Goal: Task Accomplishment & Management: Use online tool/utility

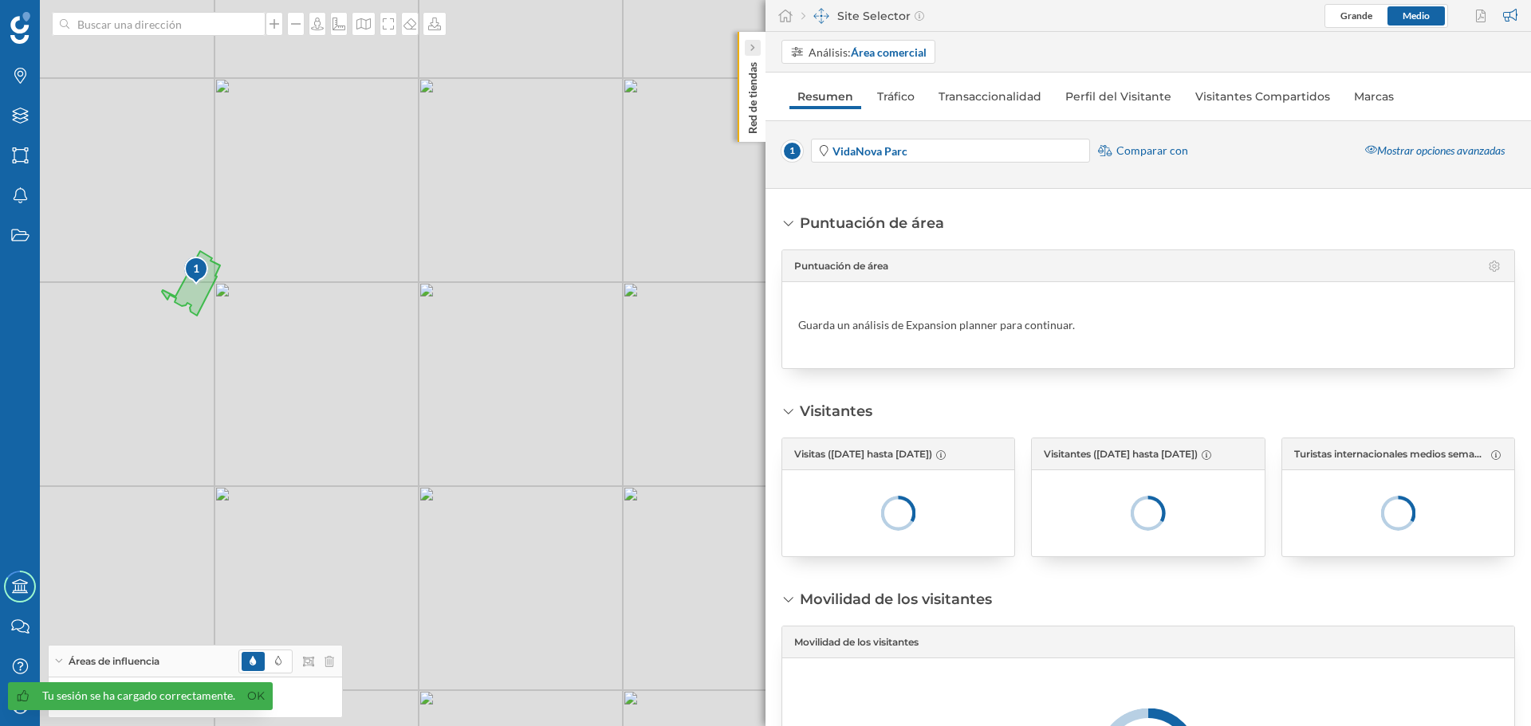
click at [754, 45] on icon at bounding box center [752, 48] width 5 height 8
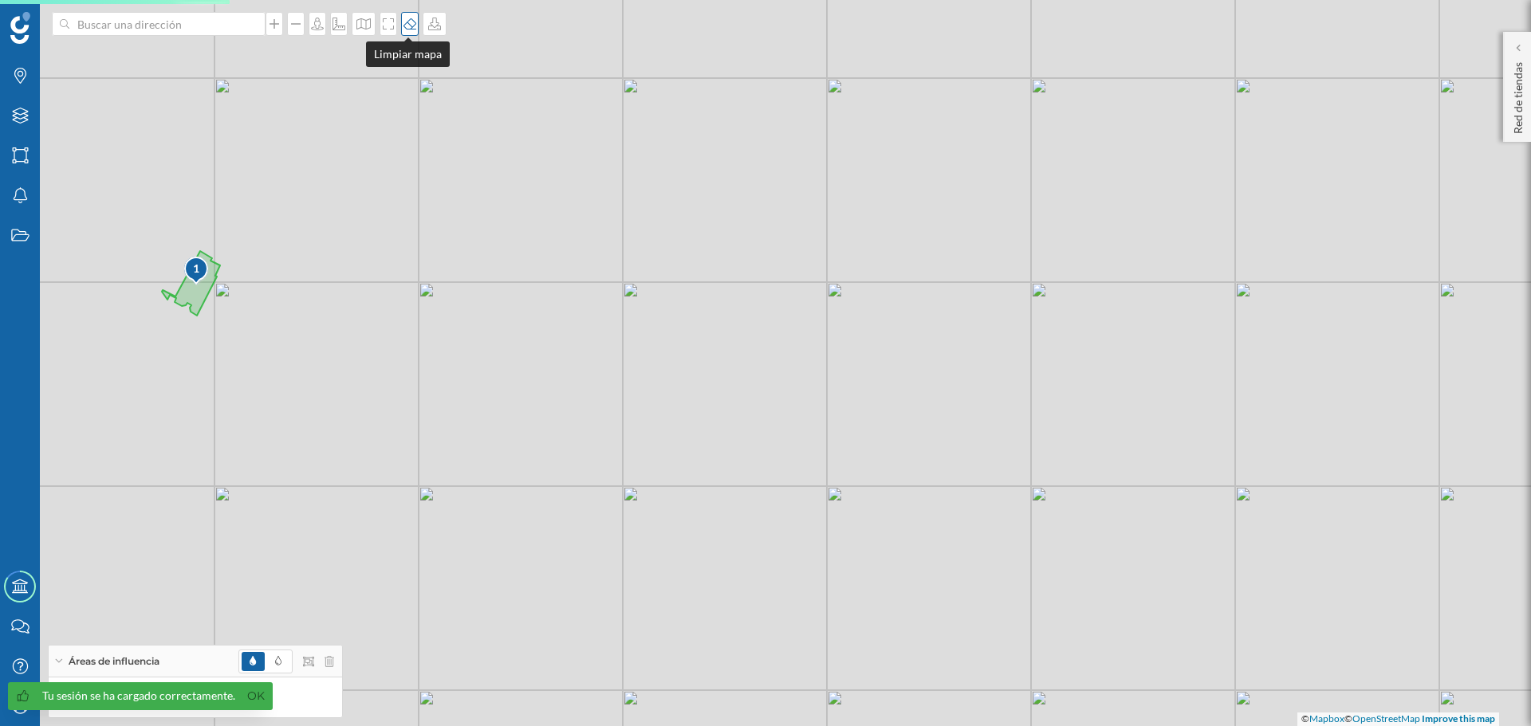
click at [413, 33] on div at bounding box center [410, 24] width 18 height 24
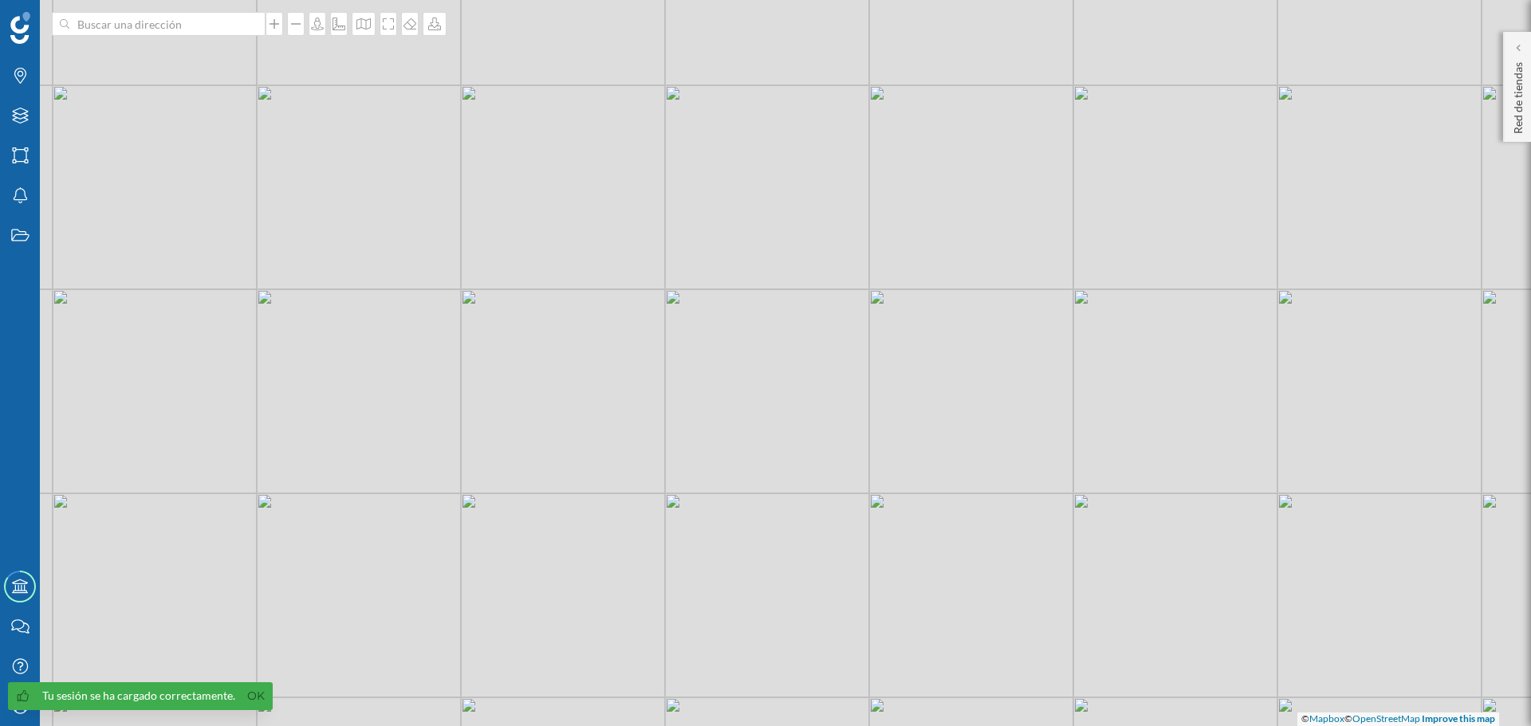
drag, startPoint x: 371, startPoint y: 220, endPoint x: 617, endPoint y: 227, distance: 246.5
click at [617, 227] on div "© Mapbox © OpenStreetMap Improve this map" at bounding box center [765, 363] width 1531 height 726
click at [1517, 49] on icon at bounding box center [1517, 48] width 5 height 8
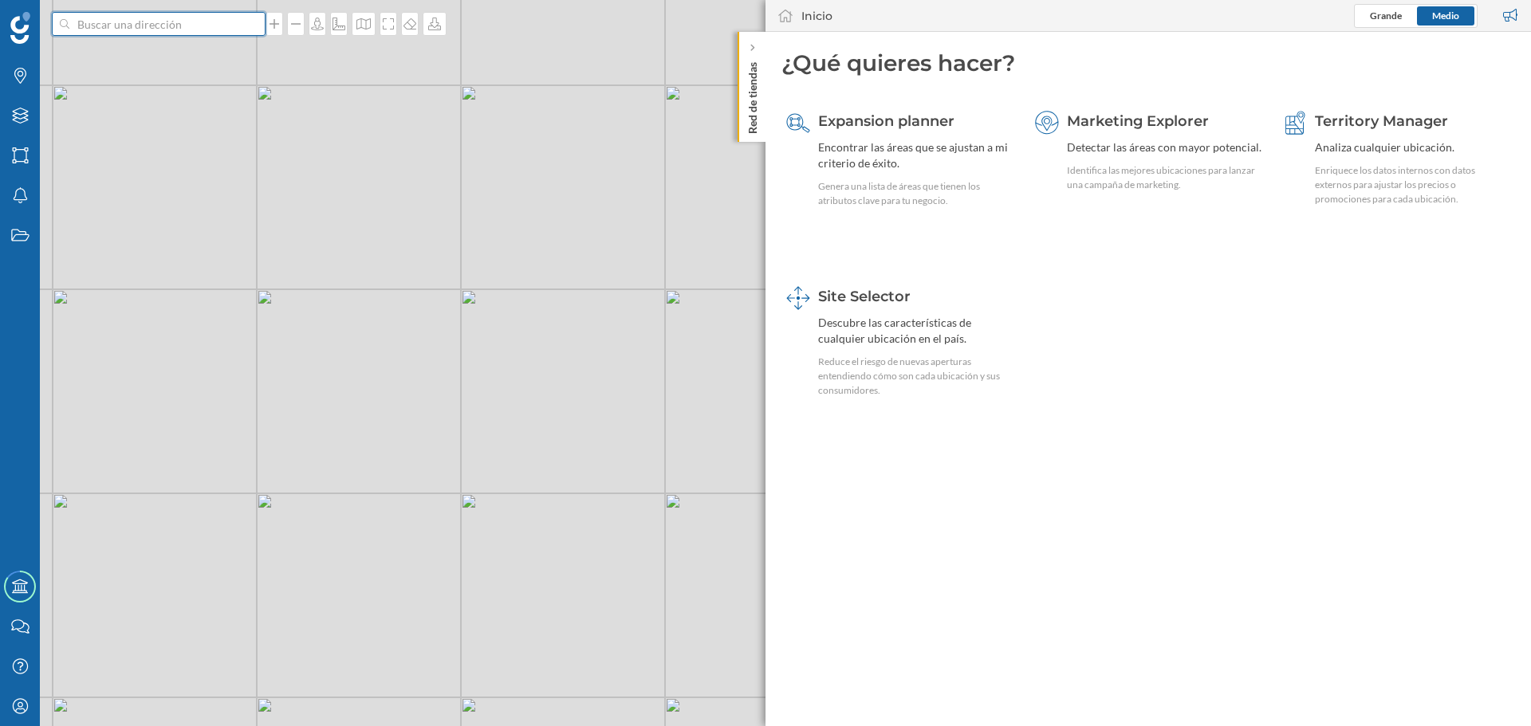
click at [172, 32] on input at bounding box center [158, 24] width 179 height 24
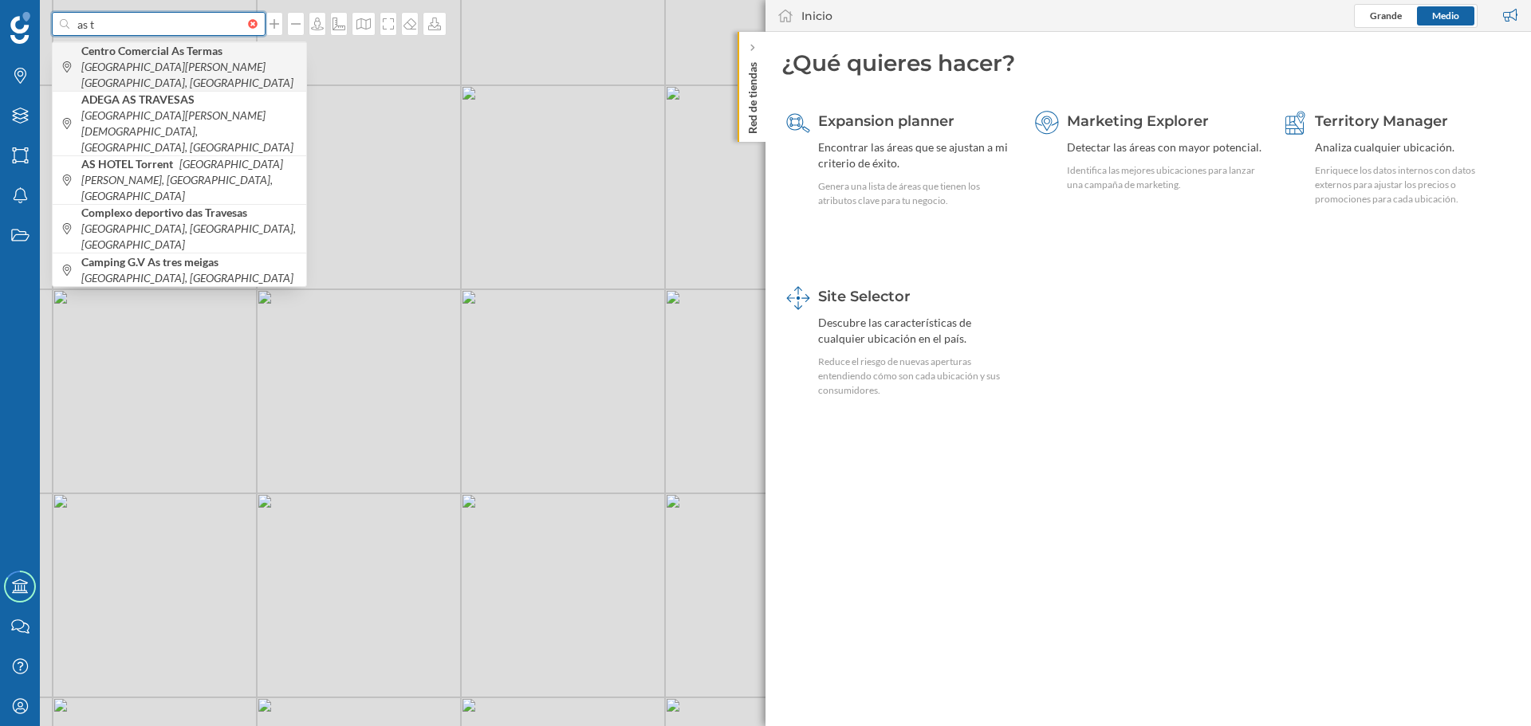
type input "as t"
click at [164, 63] on icon "[GEOGRAPHIC_DATA][PERSON_NAME][GEOGRAPHIC_DATA], [GEOGRAPHIC_DATA]" at bounding box center [187, 75] width 212 height 30
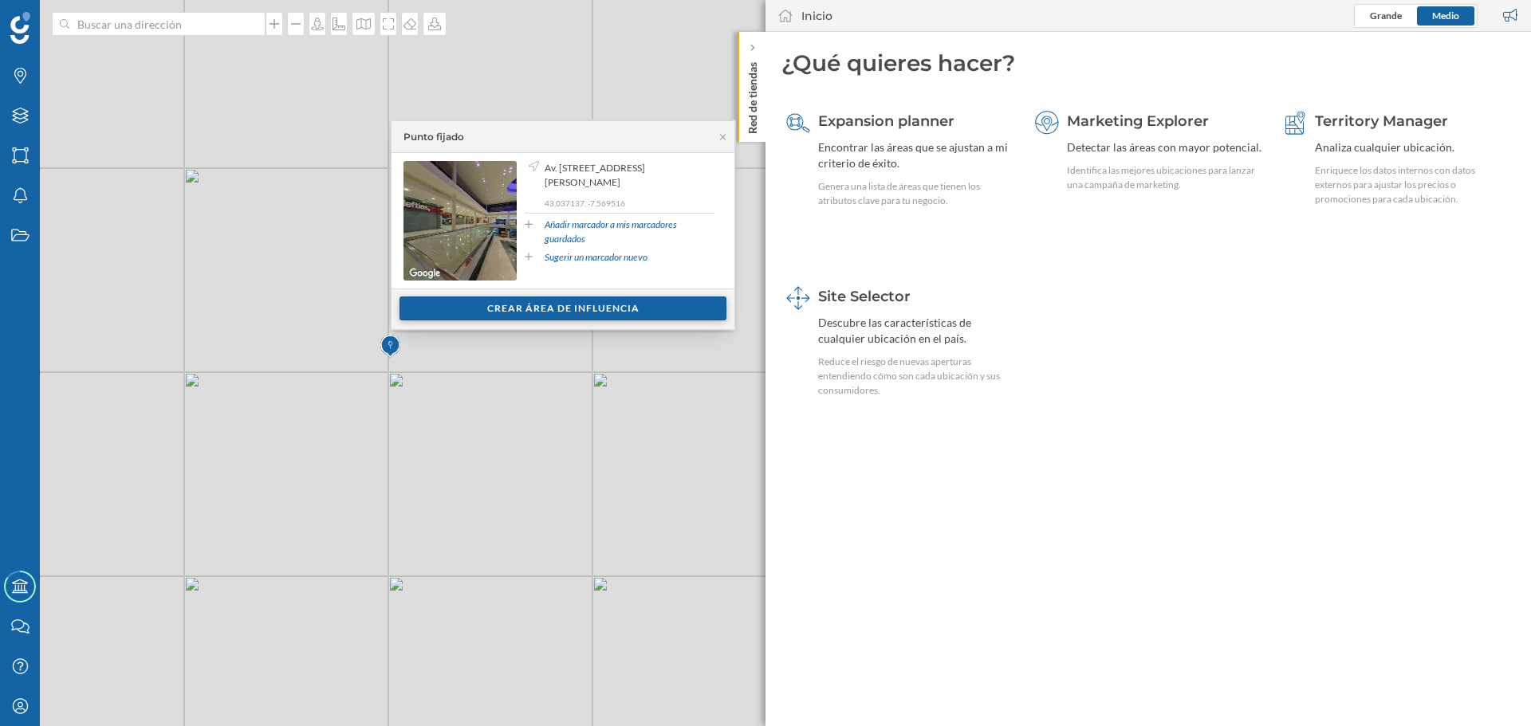
click at [512, 312] on div "Crear área de influencia" at bounding box center [562, 309] width 327 height 24
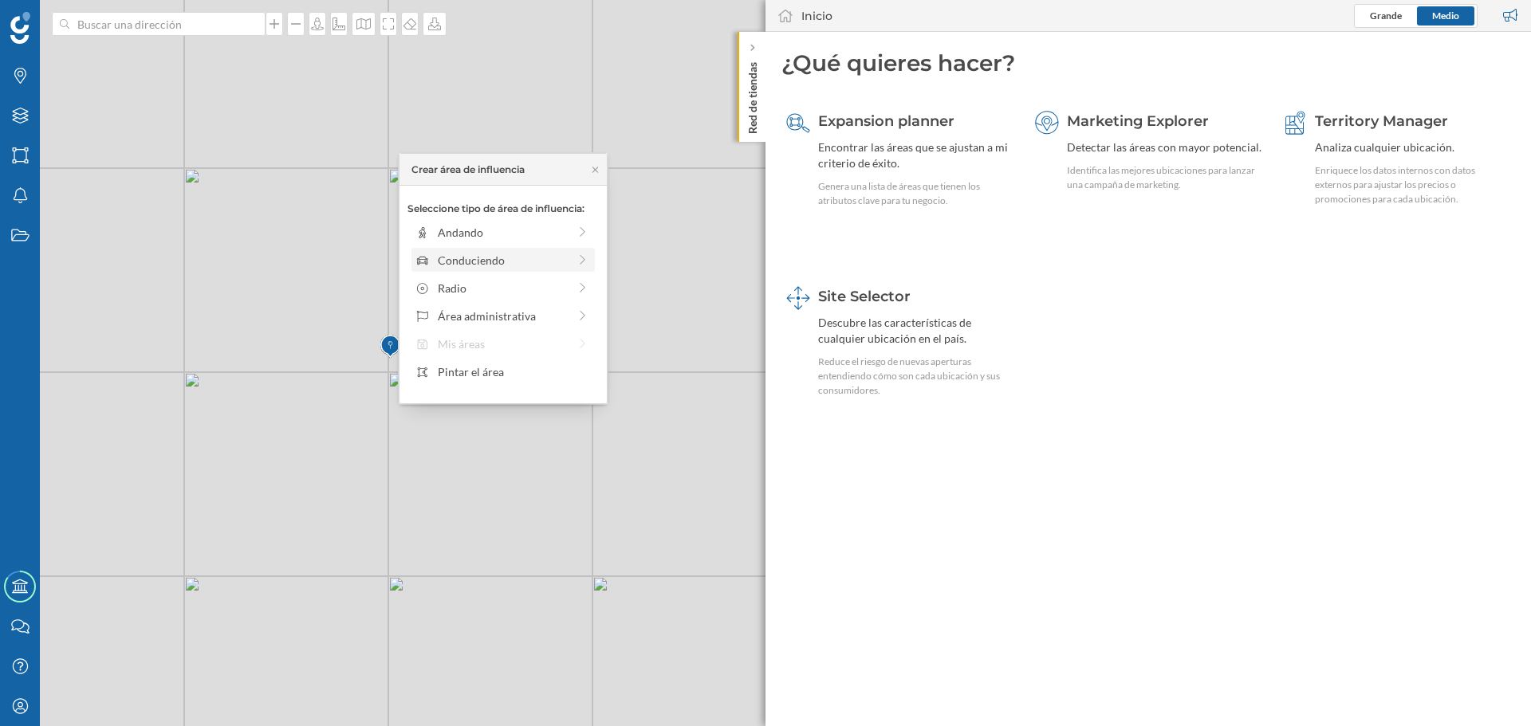
click at [512, 257] on div "Conduciendo" at bounding box center [503, 260] width 130 height 17
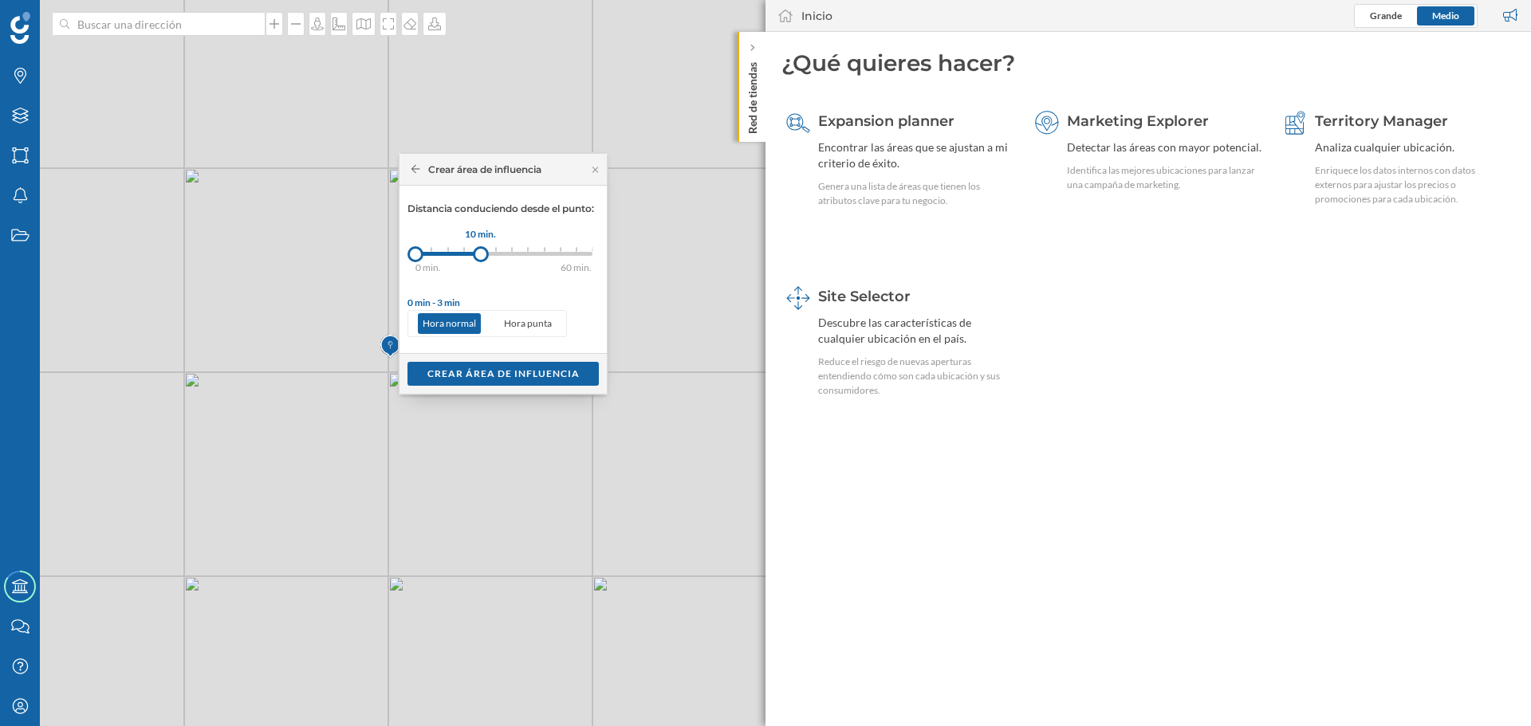
drag, startPoint x: 430, startPoint y: 254, endPoint x: 481, endPoint y: 258, distance: 51.1
click at [481, 258] on div at bounding box center [481, 254] width 16 height 16
click at [534, 368] on div "Crear área de influencia" at bounding box center [502, 373] width 191 height 24
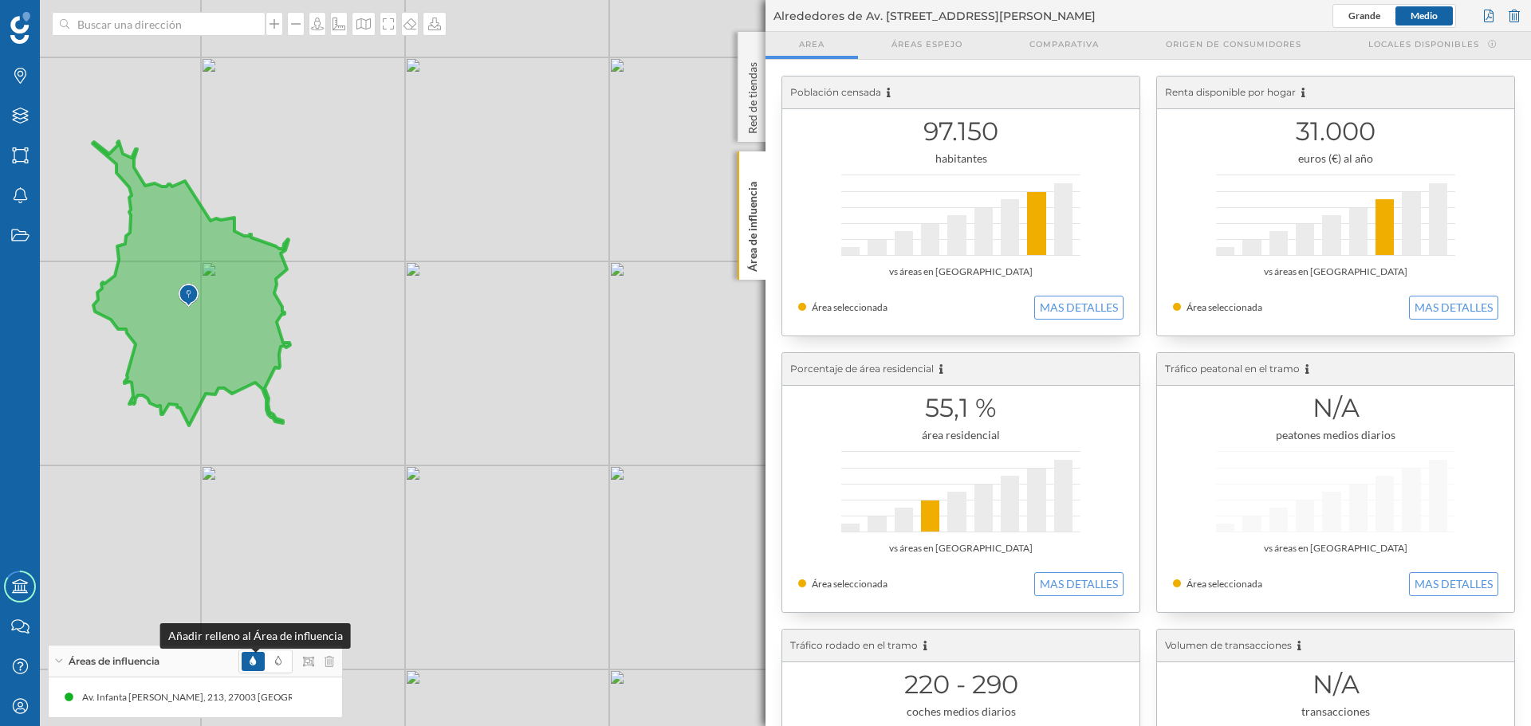
click at [254, 660] on icon at bounding box center [253, 661] width 6 height 10
click at [248, 663] on span at bounding box center [253, 661] width 22 height 19
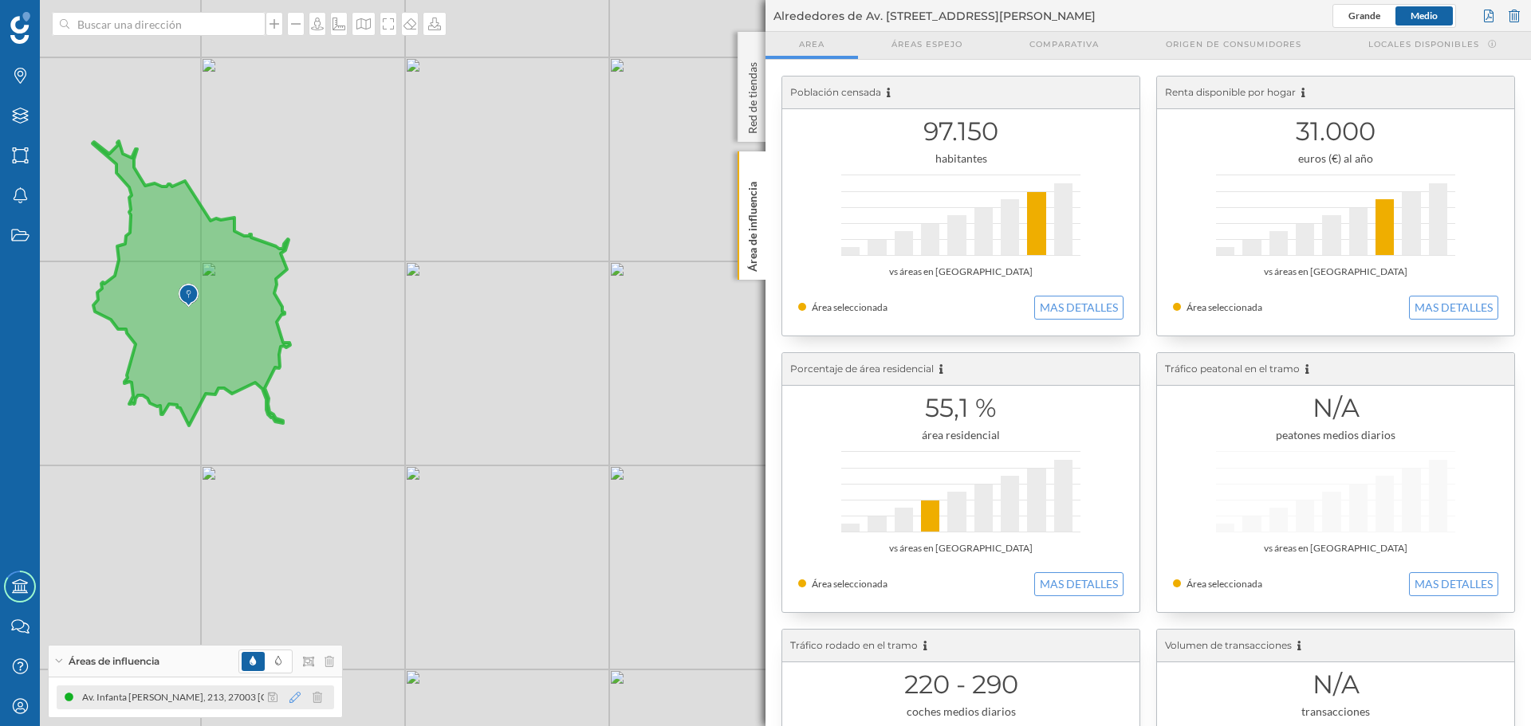
click at [296, 695] on icon at bounding box center [294, 697] width 11 height 11
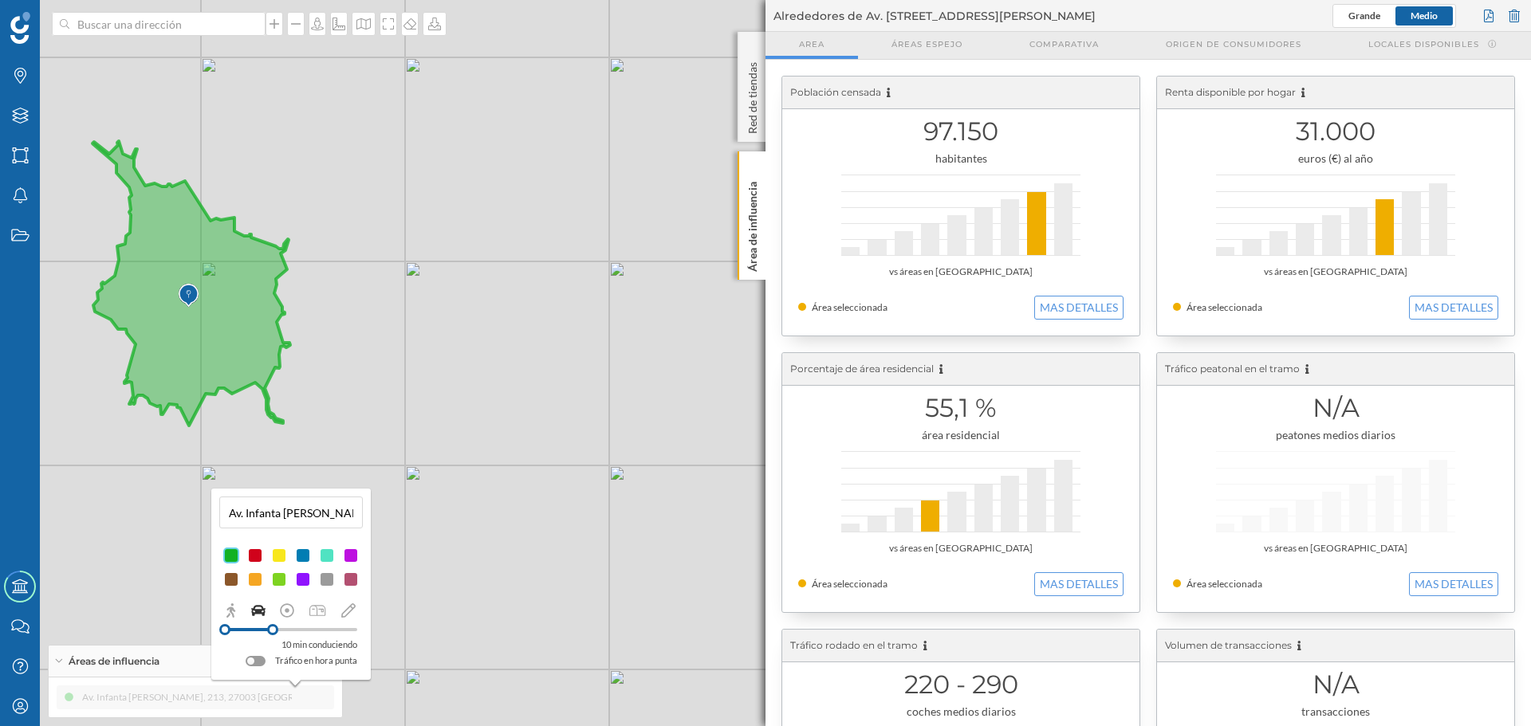
click at [256, 554] on div at bounding box center [255, 556] width 16 height 16
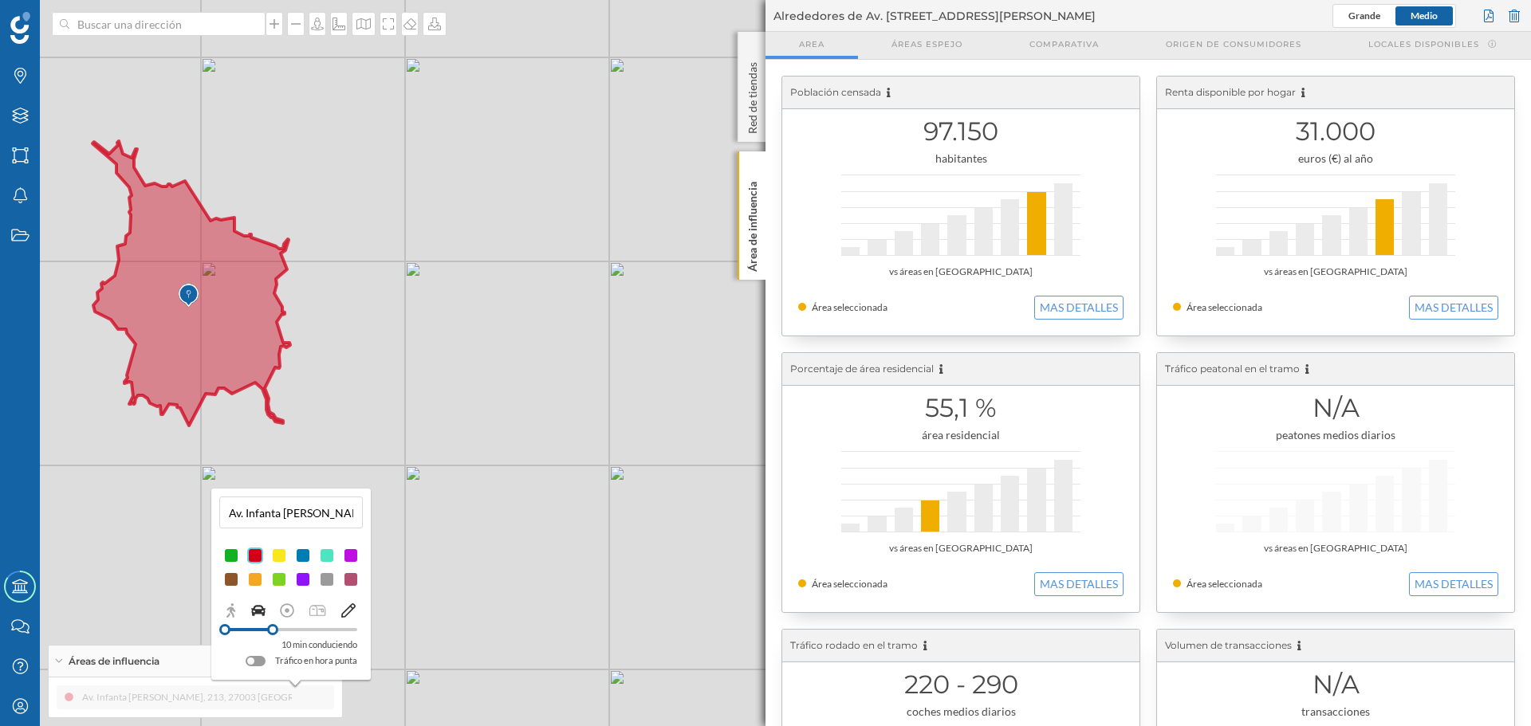
click at [352, 611] on icon at bounding box center [347, 611] width 14 height 14
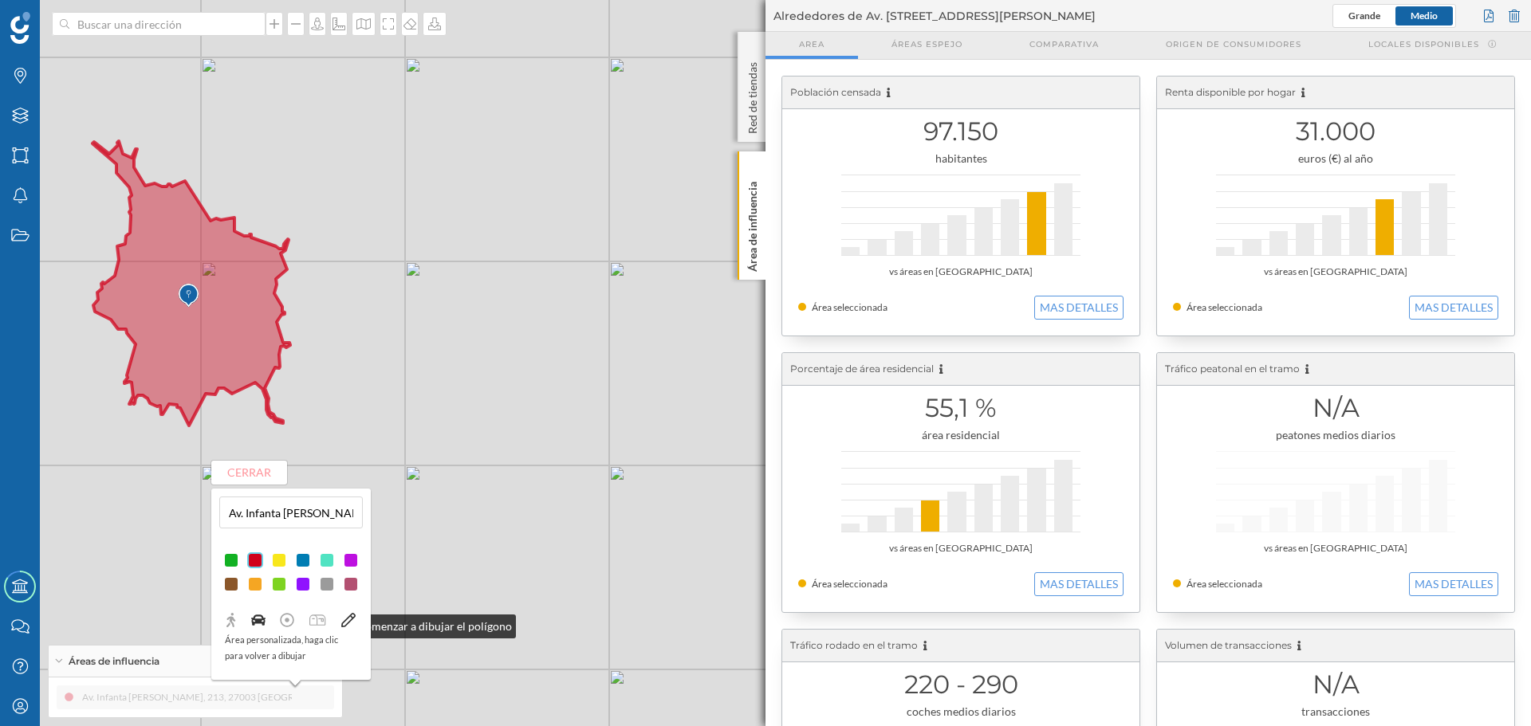
click at [262, 623] on icon at bounding box center [258, 621] width 14 height 11
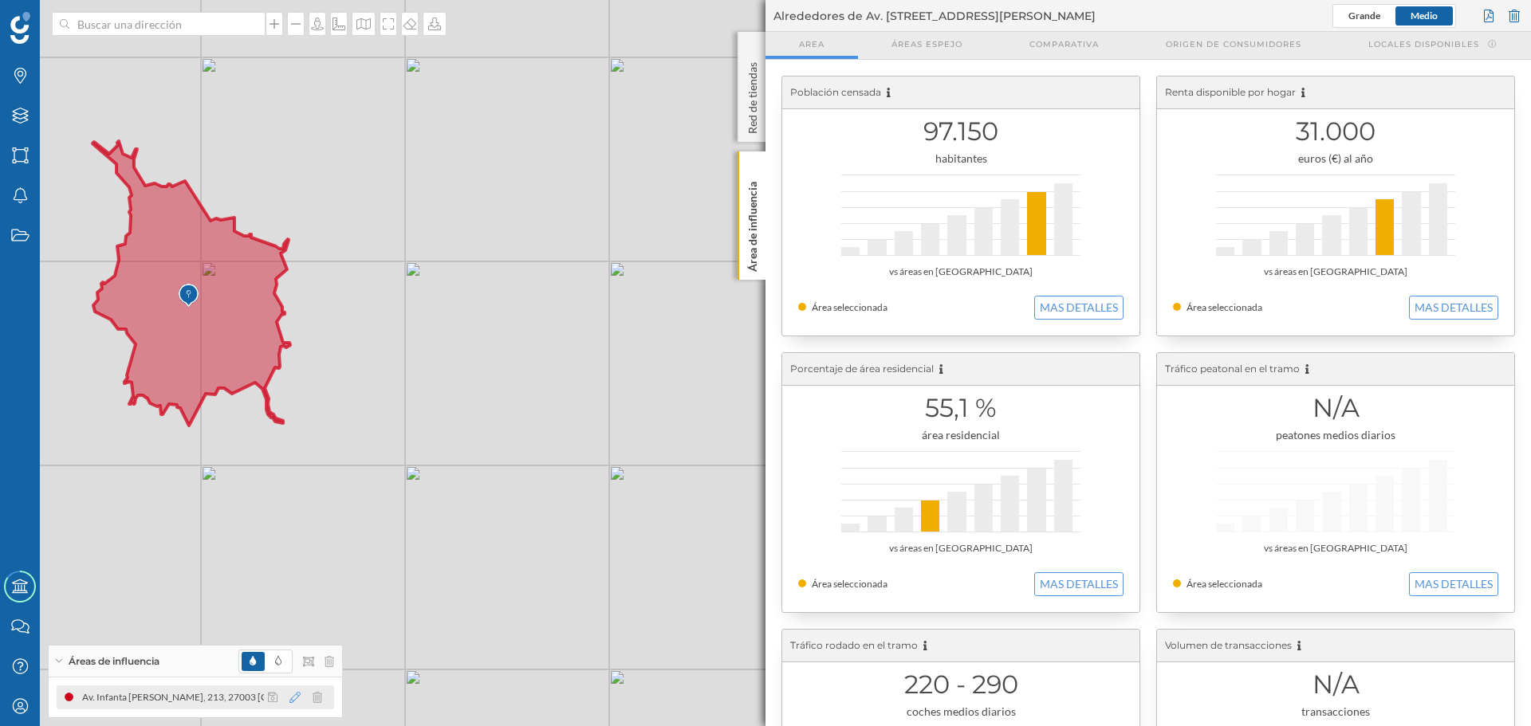
click at [293, 696] on icon at bounding box center [294, 697] width 11 height 11
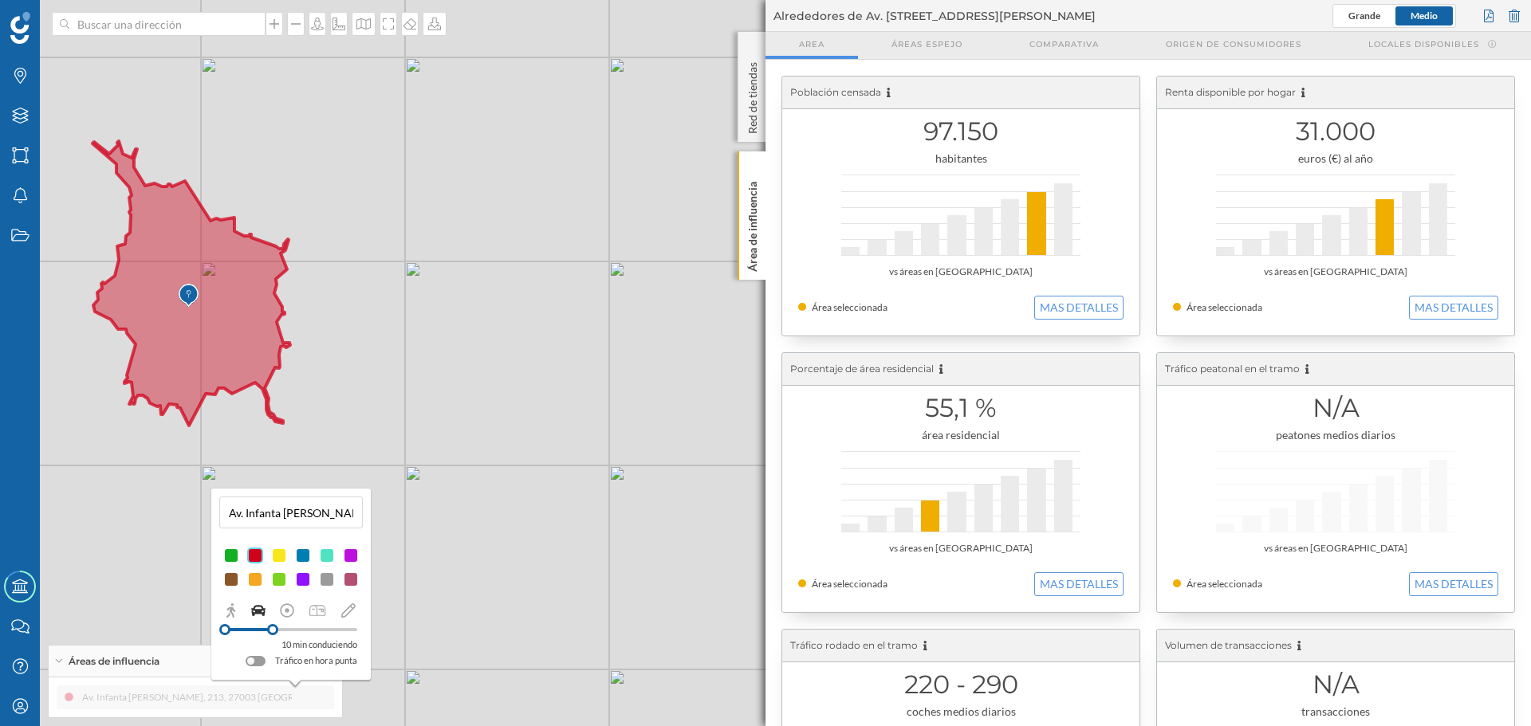
click at [328, 578] on div at bounding box center [327, 580] width 16 height 16
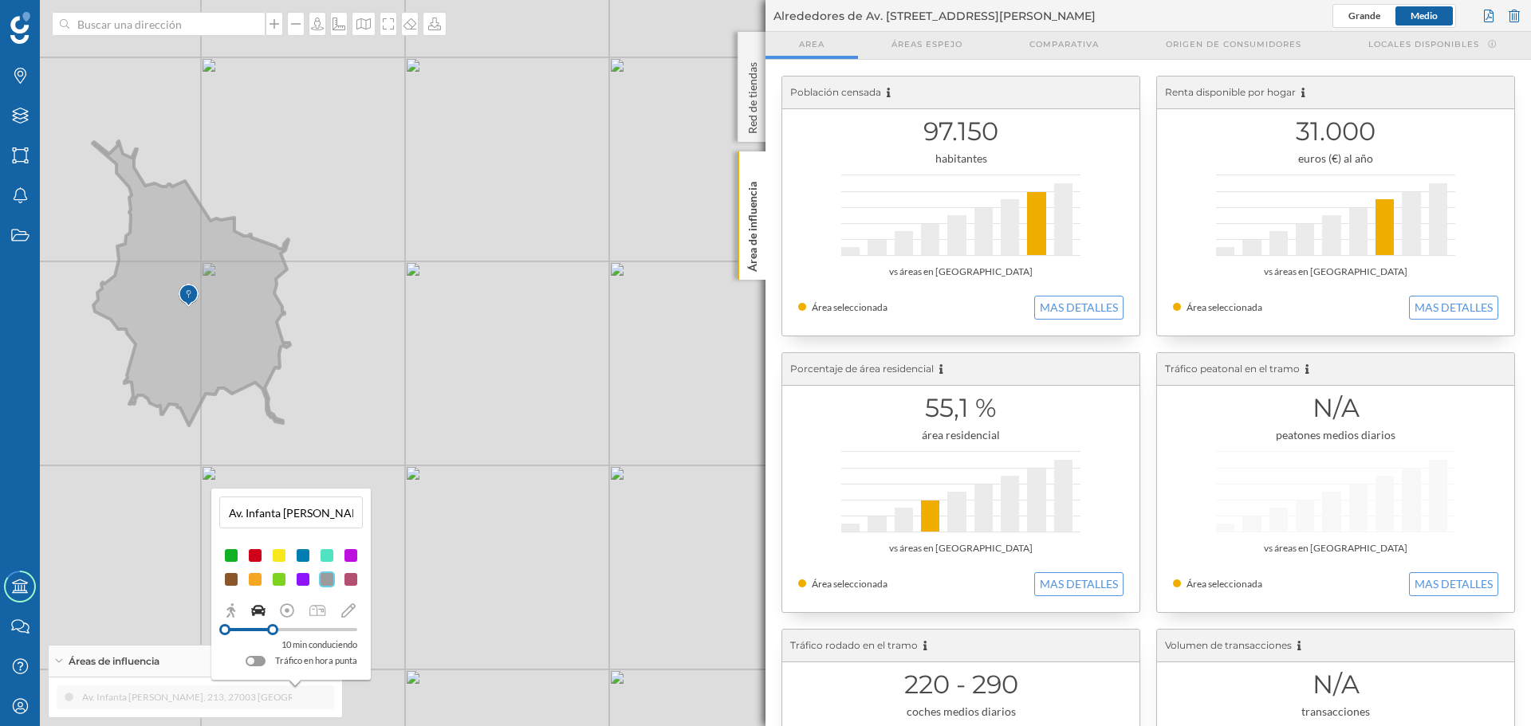
click at [404, 586] on div "© Mapbox © OpenStreetMap Improve this map" at bounding box center [765, 363] width 1531 height 726
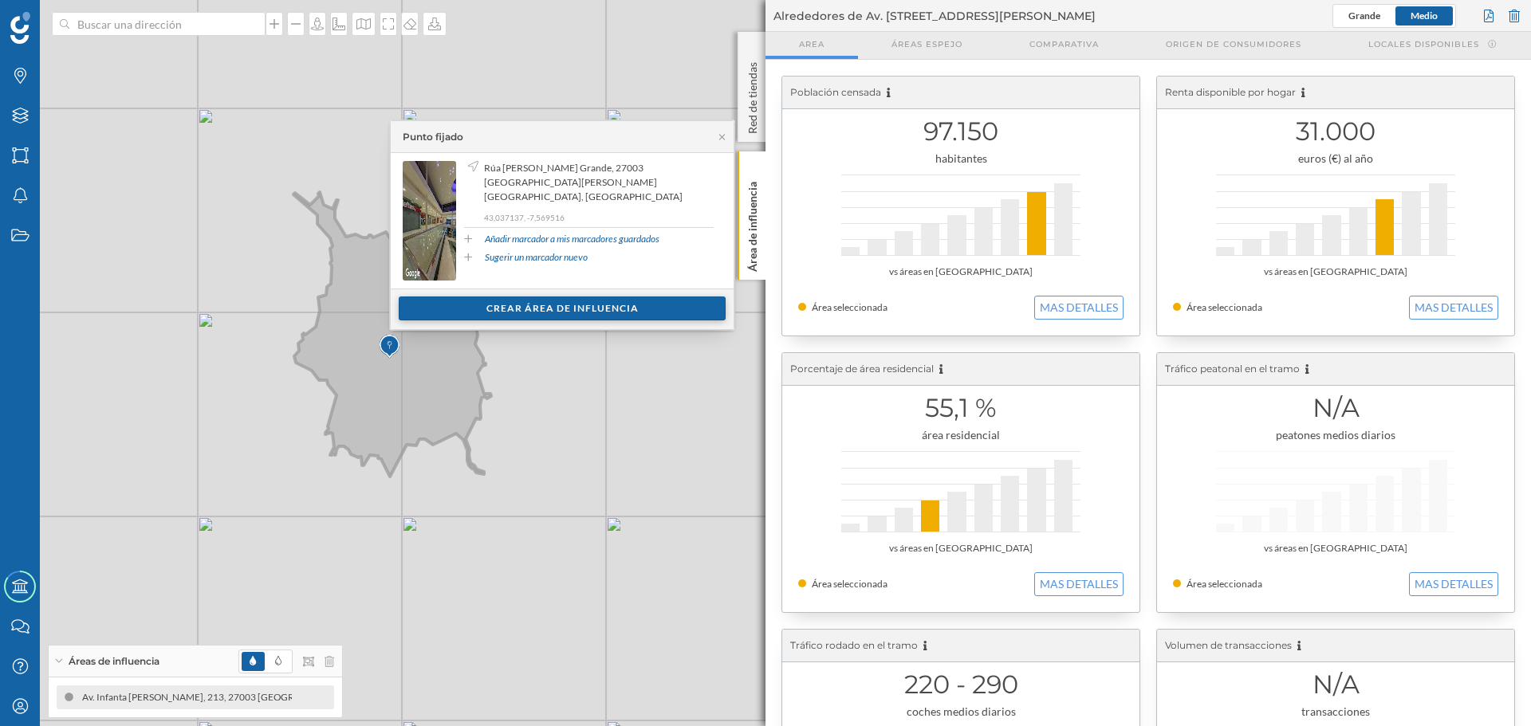
click at [469, 309] on div "Crear área de influencia" at bounding box center [562, 309] width 327 height 24
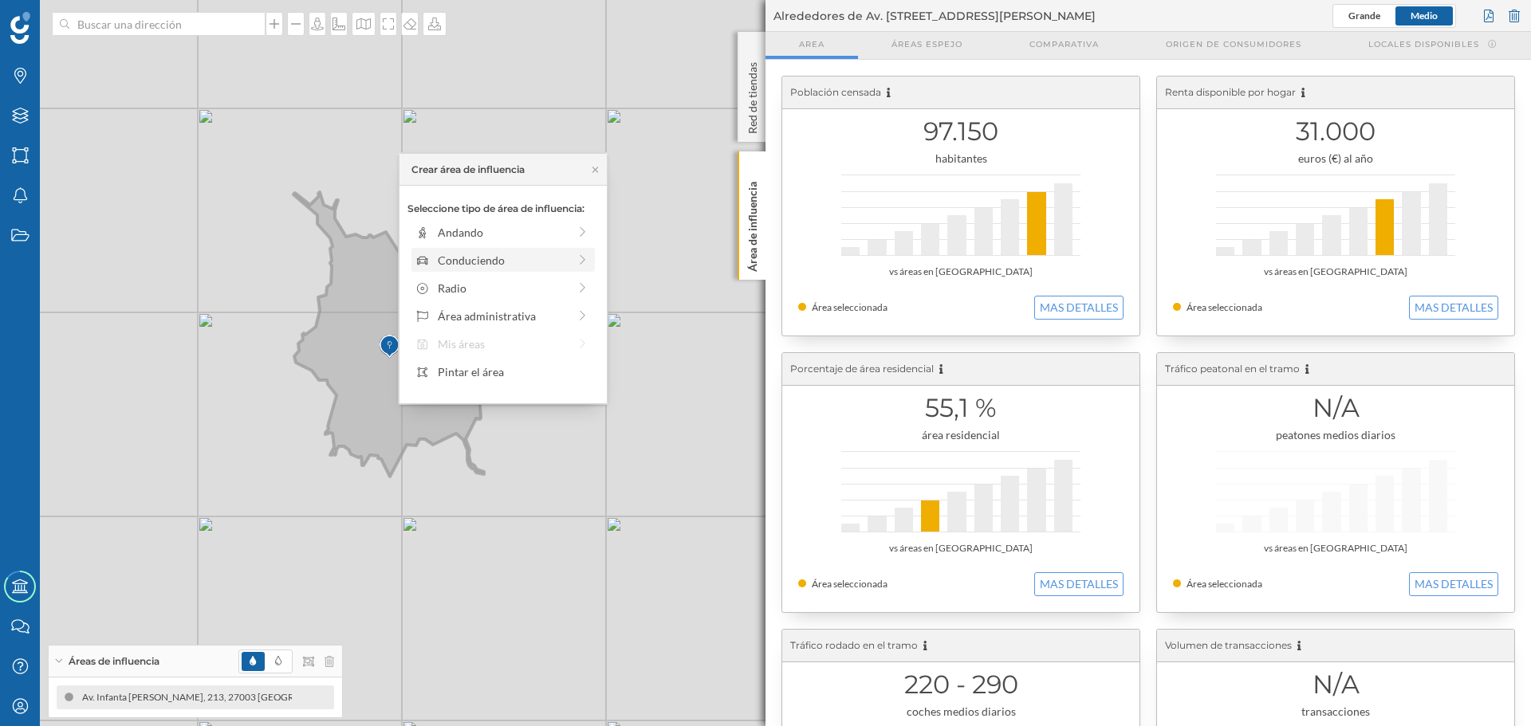
click at [459, 260] on div "Conduciendo" at bounding box center [503, 260] width 130 height 17
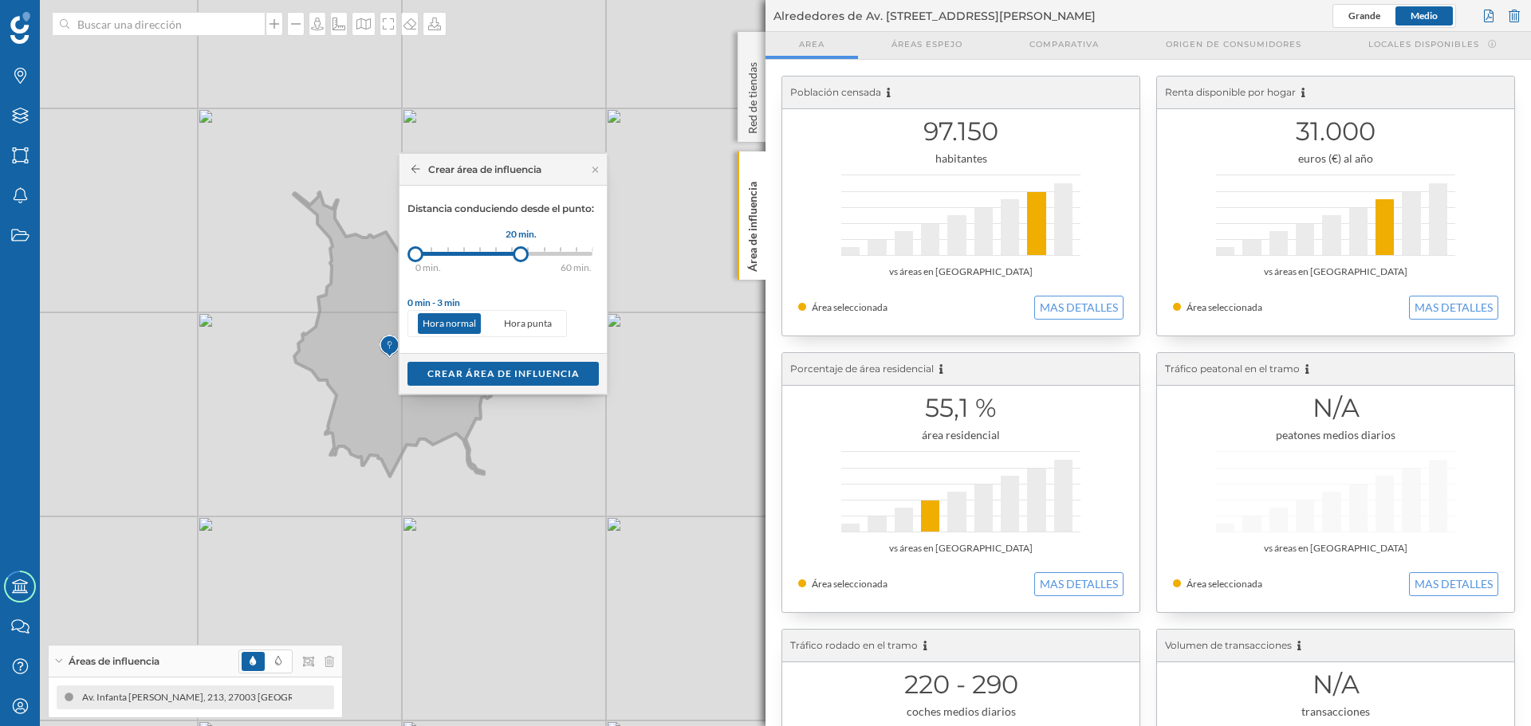
drag, startPoint x: 435, startPoint y: 254, endPoint x: 517, endPoint y: 254, distance: 81.3
click at [517, 254] on div at bounding box center [521, 254] width 16 height 16
drag, startPoint x: 517, startPoint y: 254, endPoint x: 531, endPoint y: 256, distance: 14.4
click at [531, 256] on div at bounding box center [530, 254] width 16 height 16
drag, startPoint x: 413, startPoint y: 250, endPoint x: 483, endPoint y: 250, distance: 70.2
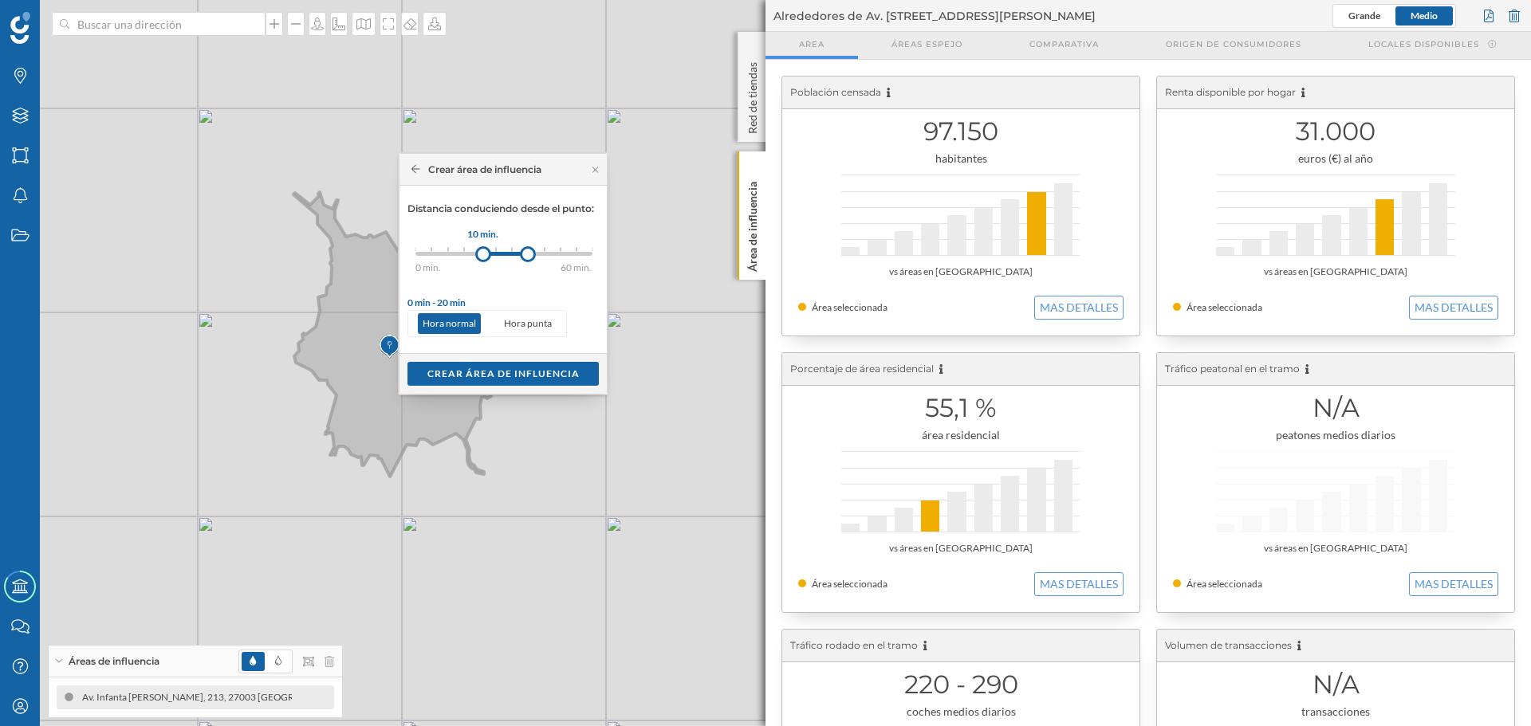
click at [483, 250] on div at bounding box center [483, 254] width 16 height 16
click at [504, 372] on div "Crear área de influencia" at bounding box center [502, 373] width 191 height 24
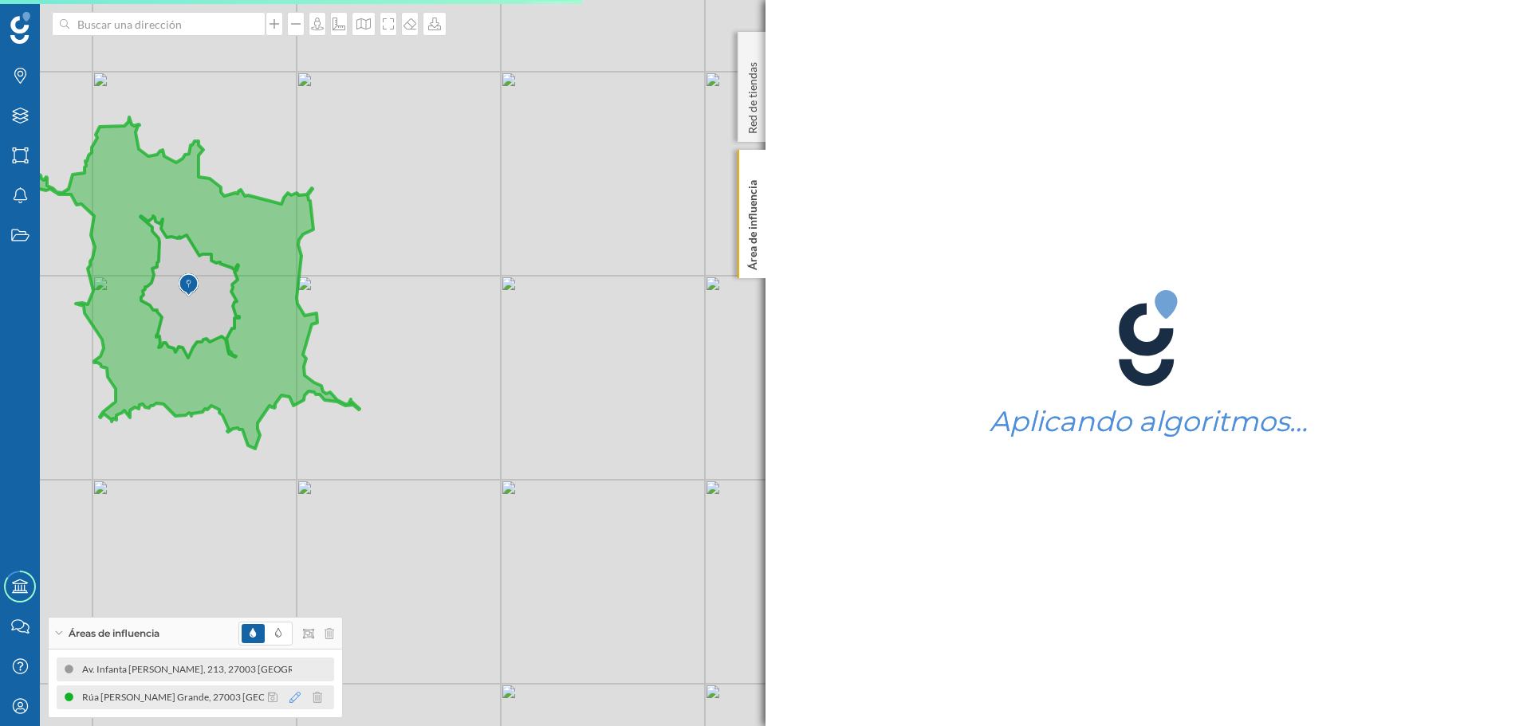
click at [293, 697] on icon at bounding box center [294, 697] width 11 height 11
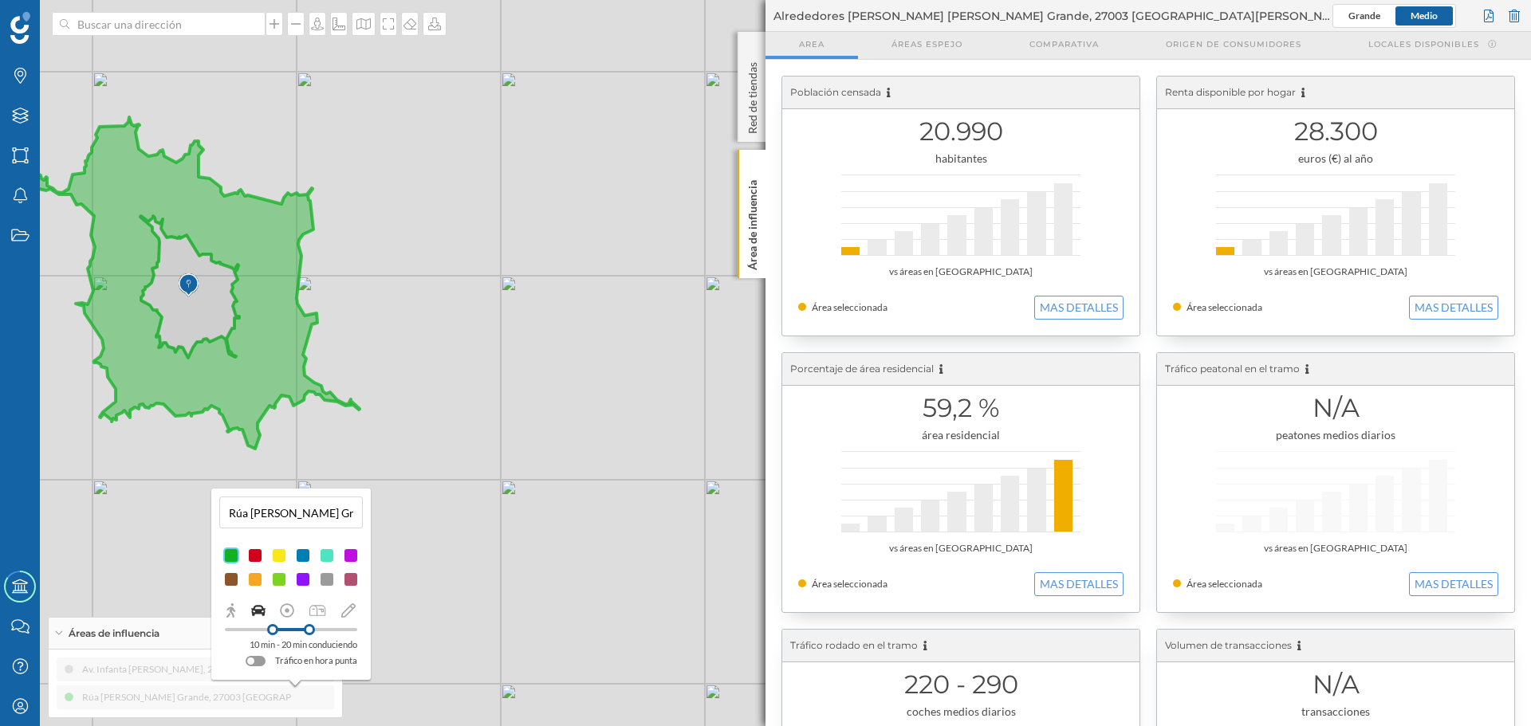
click at [352, 580] on div at bounding box center [351, 580] width 16 height 16
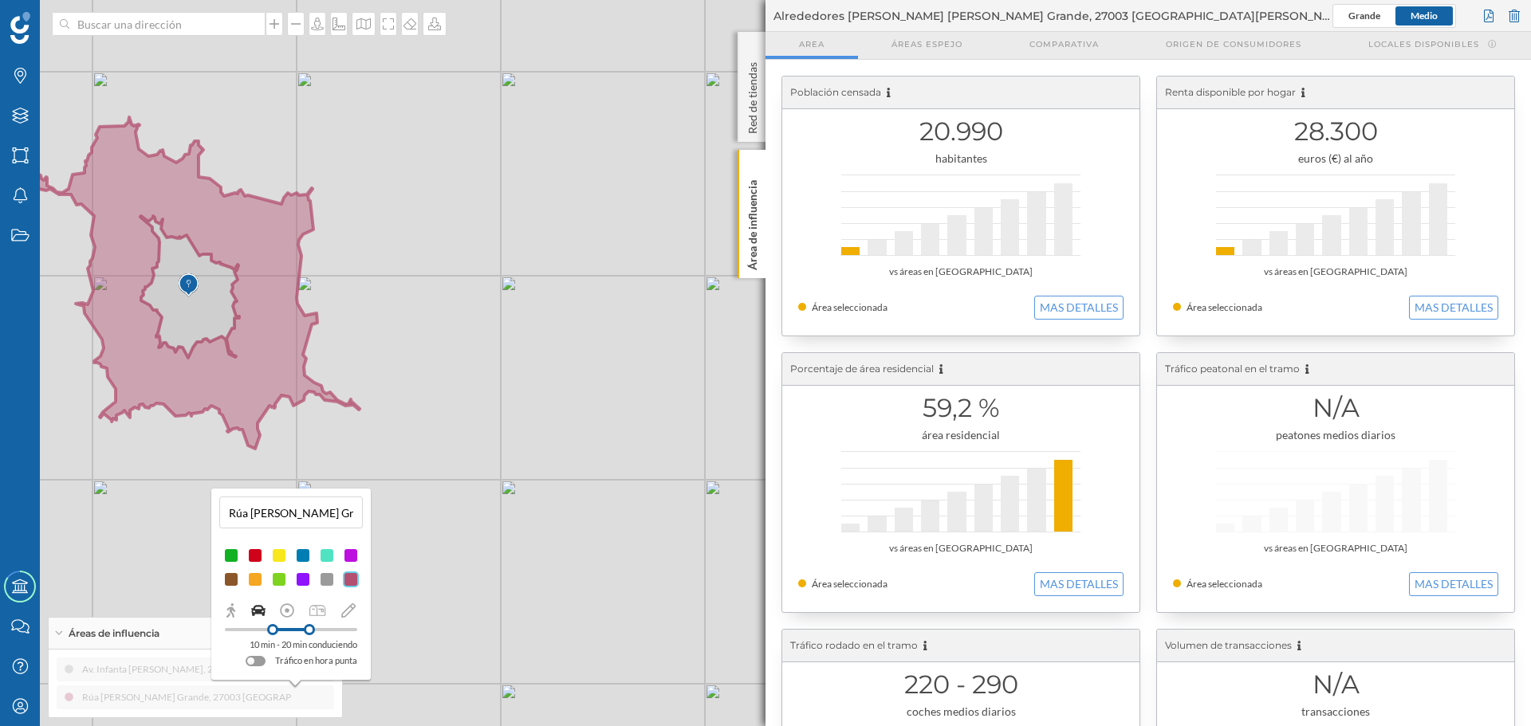
click at [329, 695] on div "Av. [STREET_ADDRESS][PERSON_NAME] (10 min Conduciendo) Av. Infanta [PERSON_NAME…" at bounding box center [195, 684] width 277 height 52
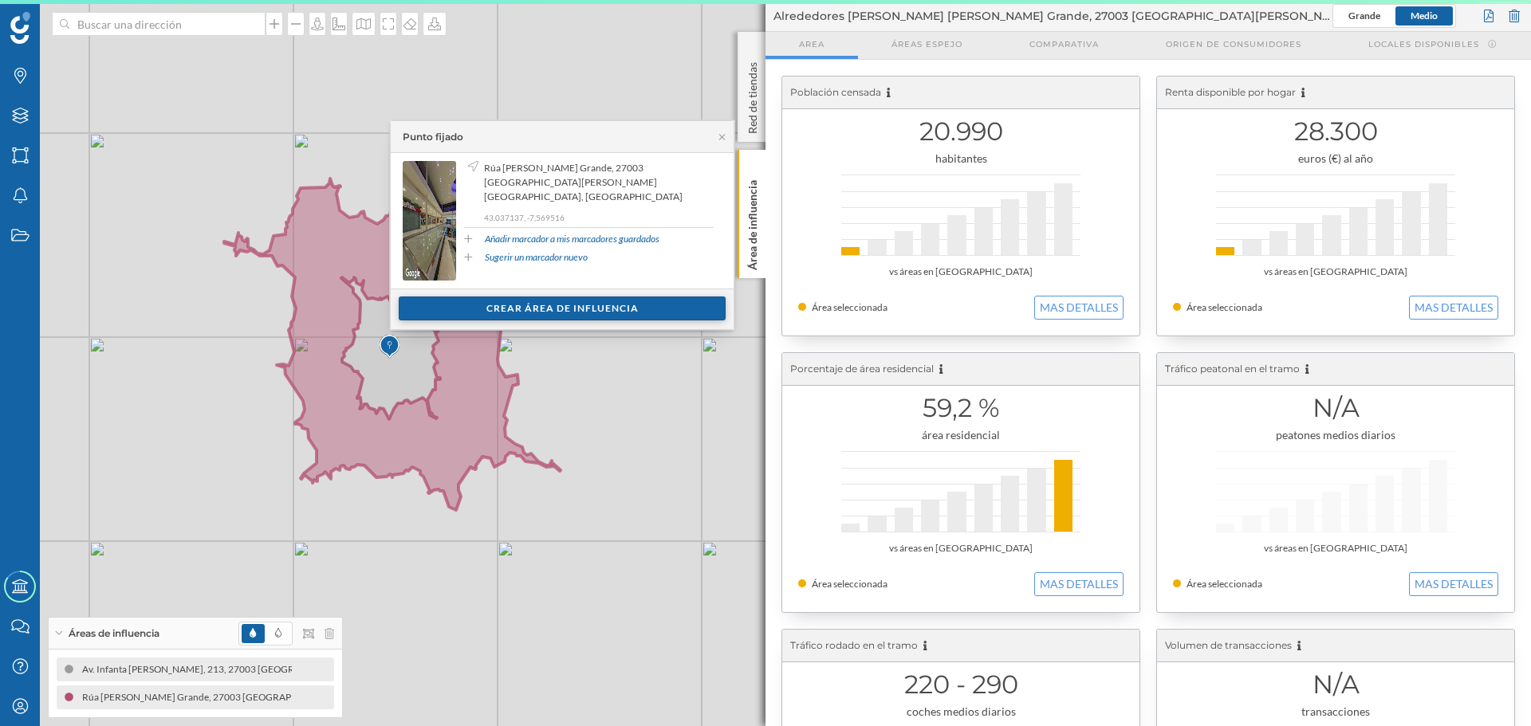
click at [484, 305] on div "Crear área de influencia" at bounding box center [562, 309] width 327 height 24
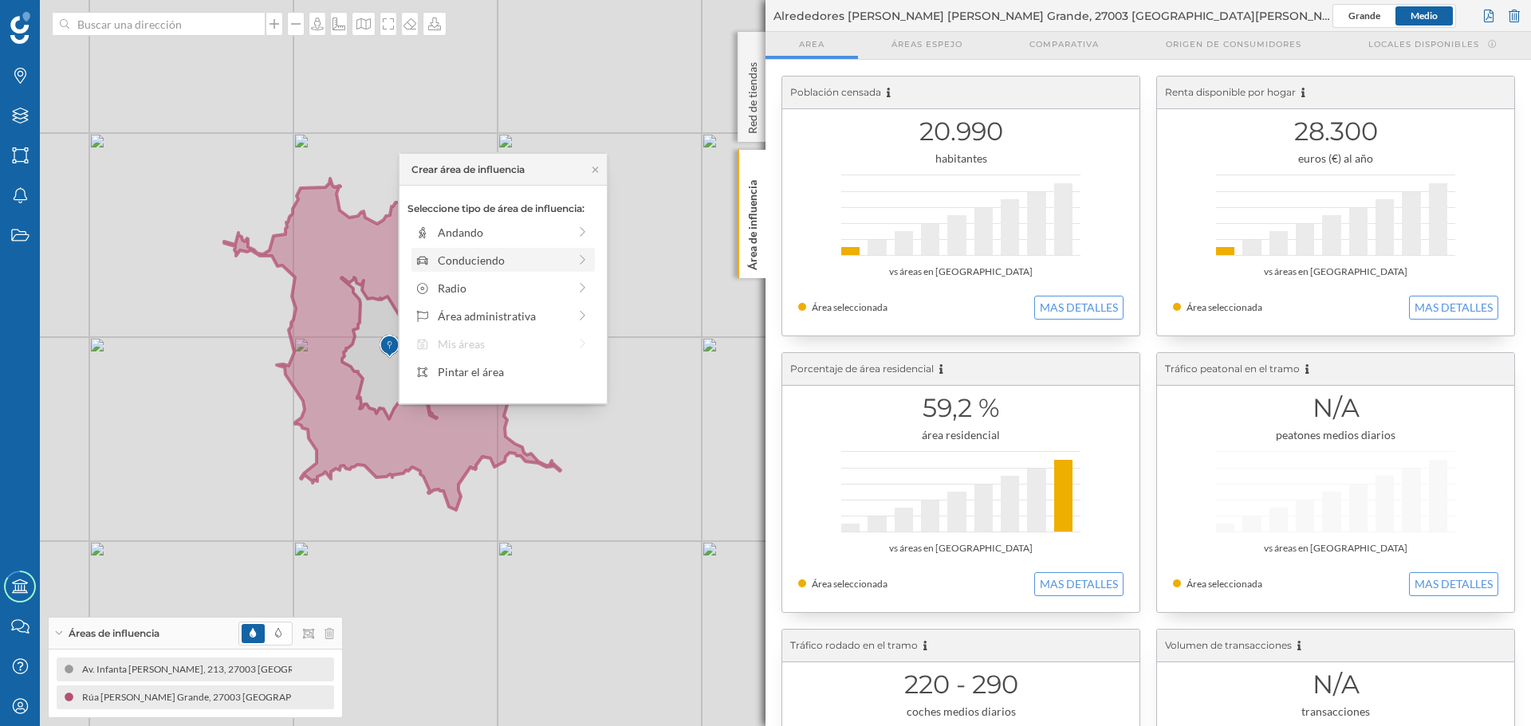
click at [491, 266] on div "Conduciendo" at bounding box center [503, 260] width 130 height 17
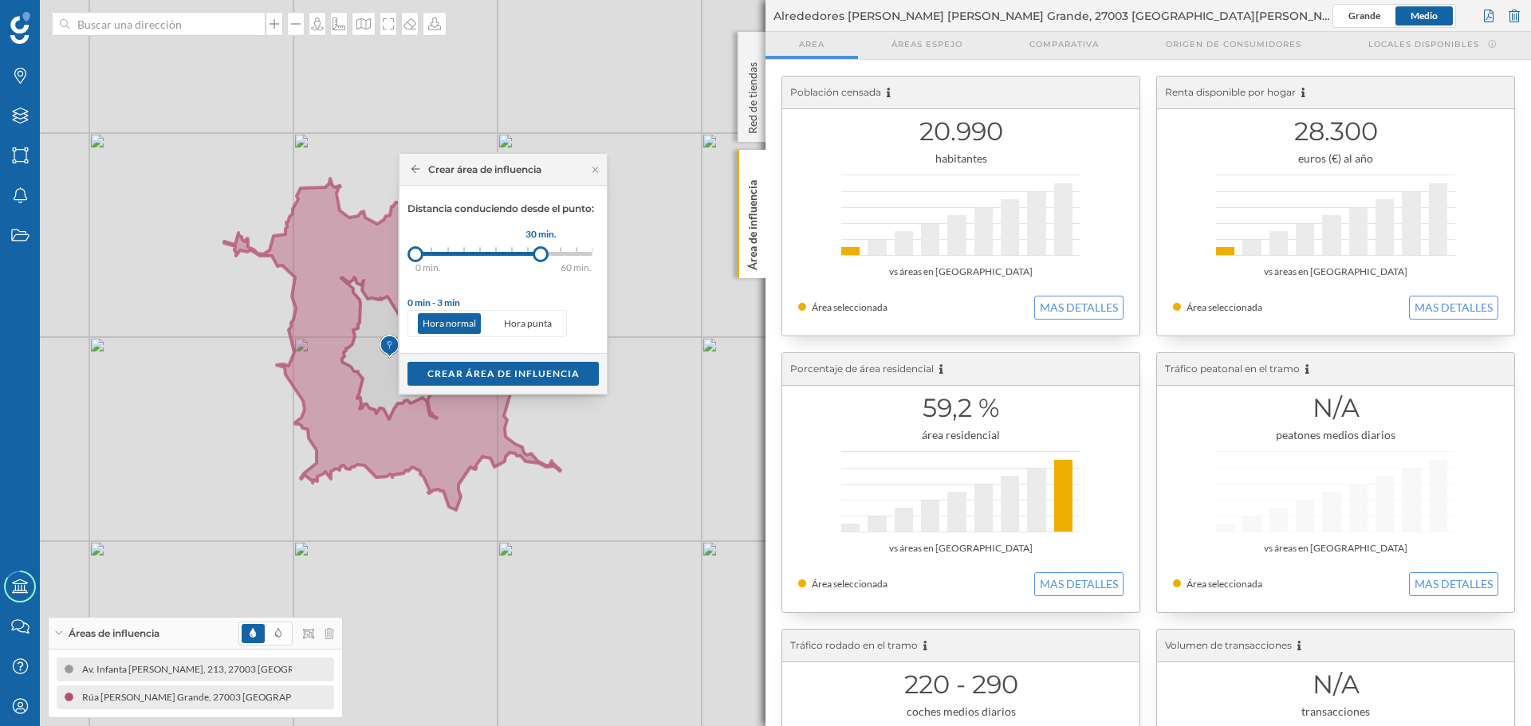
drag, startPoint x: 430, startPoint y: 256, endPoint x: 541, endPoint y: 257, distance: 111.6
click at [541, 257] on div at bounding box center [541, 254] width 16 height 16
drag, startPoint x: 414, startPoint y: 254, endPoint x: 521, endPoint y: 262, distance: 107.1
click at [521, 262] on div at bounding box center [520, 254] width 16 height 16
click at [473, 375] on div "Crear área de influencia" at bounding box center [502, 373] width 191 height 24
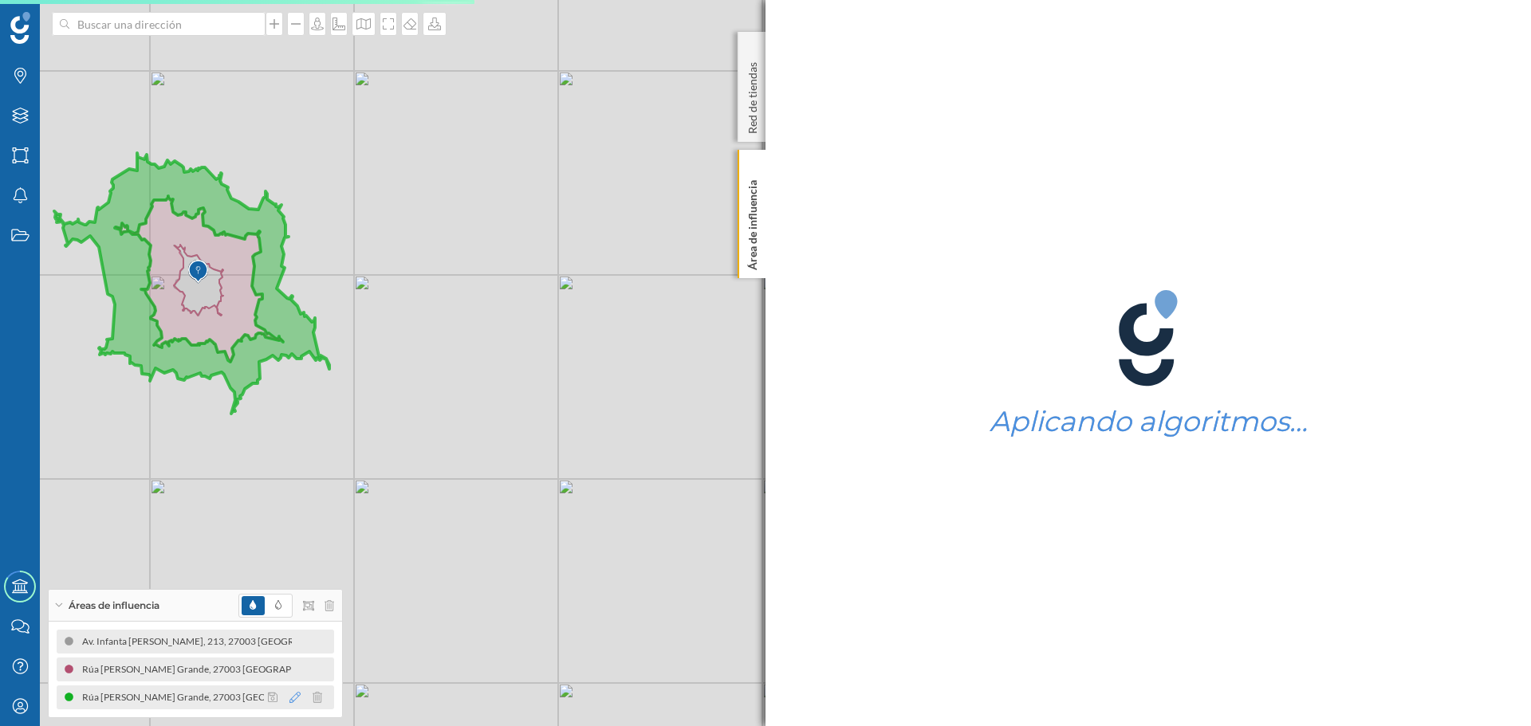
click at [299, 694] on icon at bounding box center [294, 697] width 11 height 11
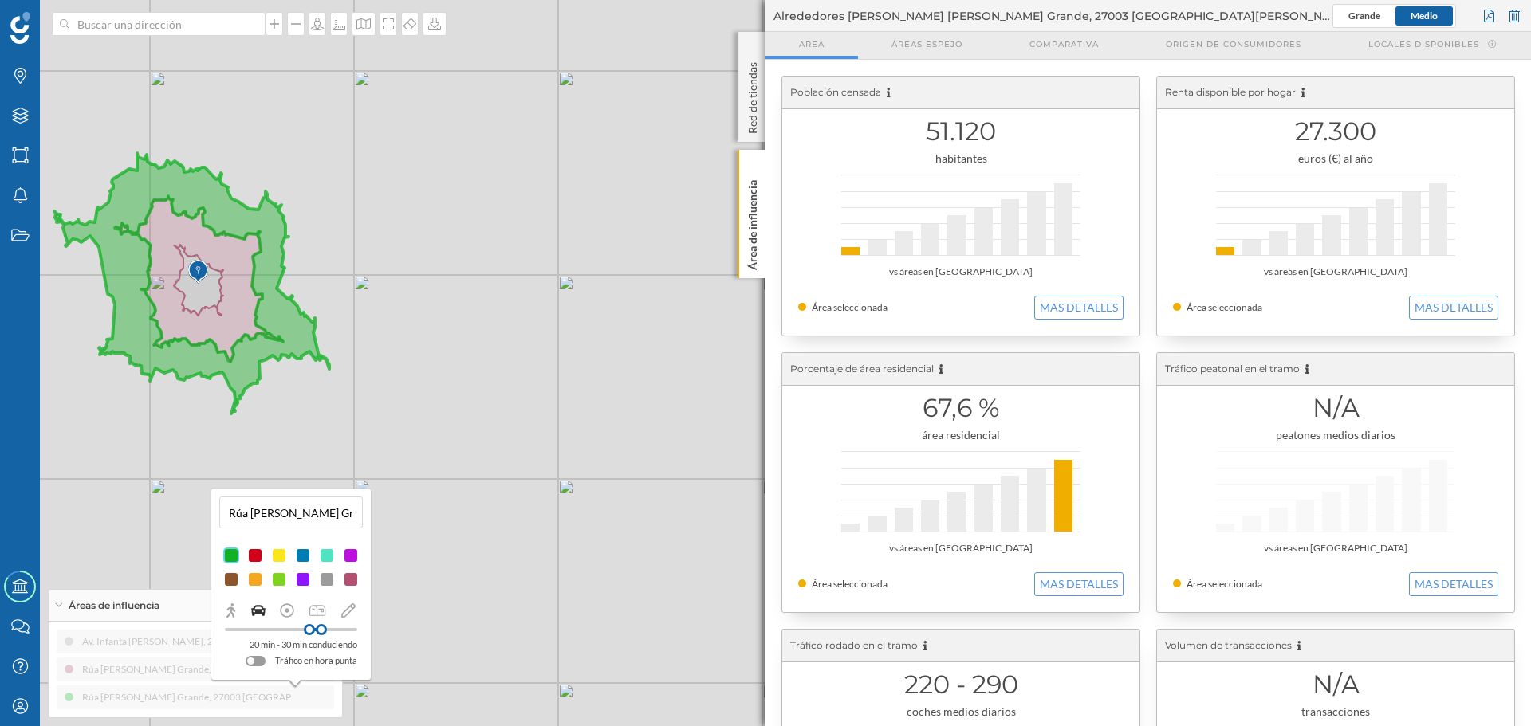
click at [253, 552] on div at bounding box center [255, 556] width 16 height 16
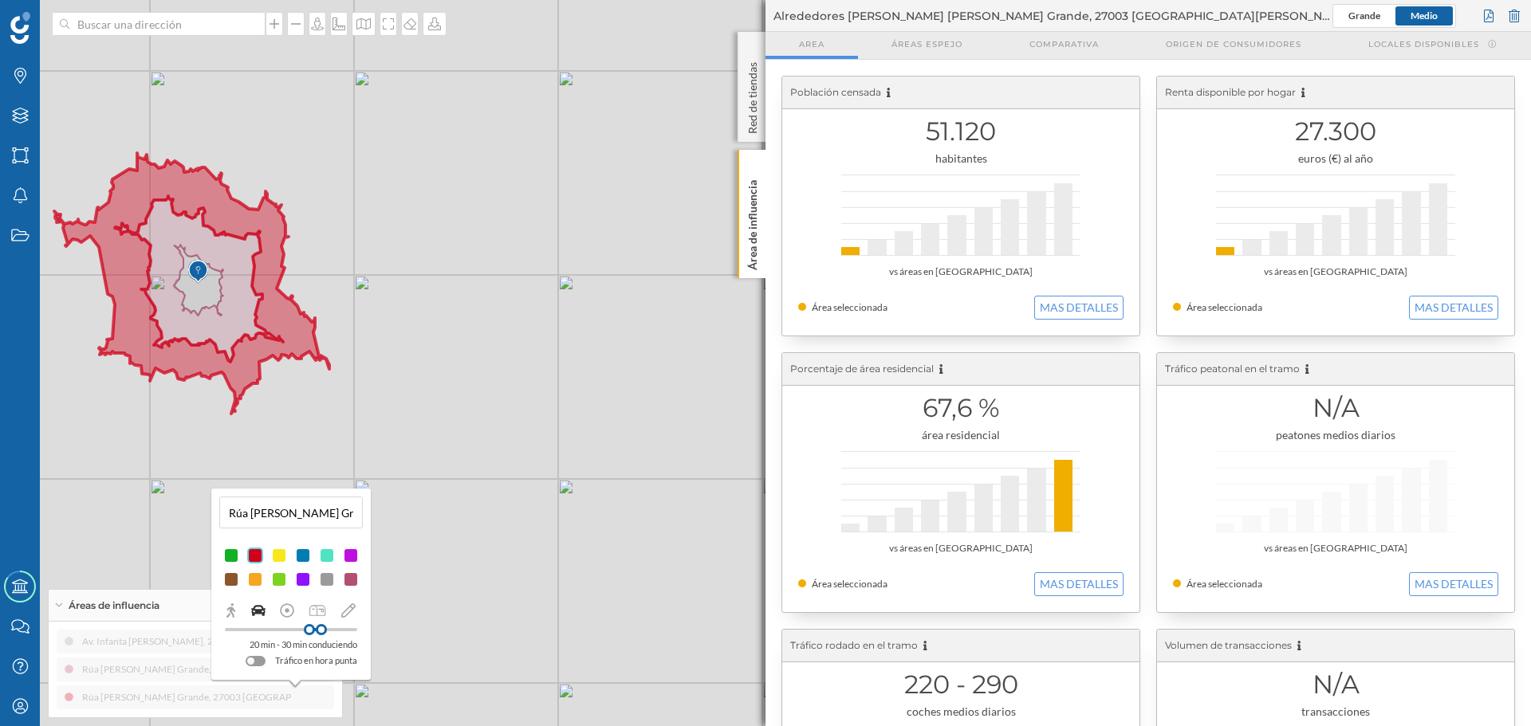
click at [235, 581] on div at bounding box center [231, 580] width 16 height 16
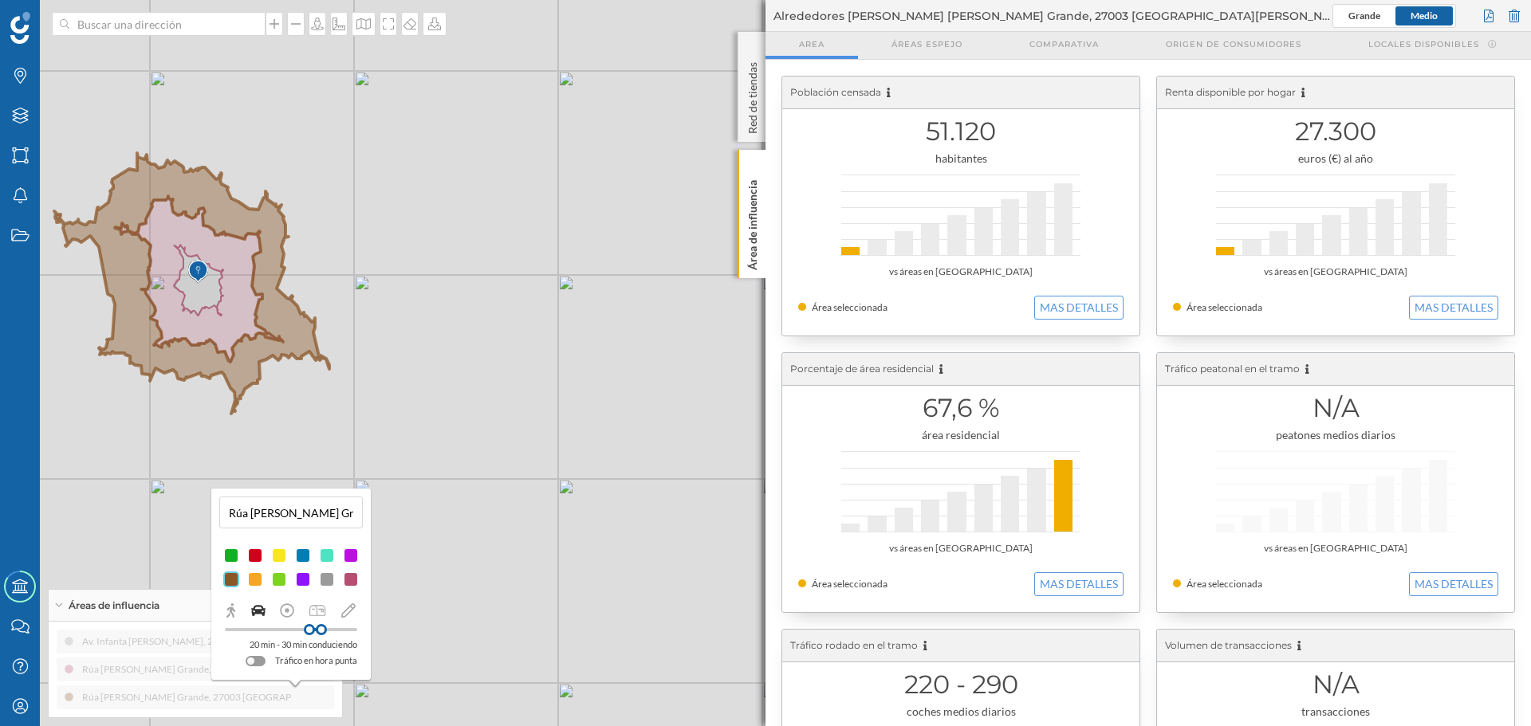
click at [426, 604] on div "© Mapbox © OpenStreetMap Improve this map" at bounding box center [765, 363] width 1531 height 726
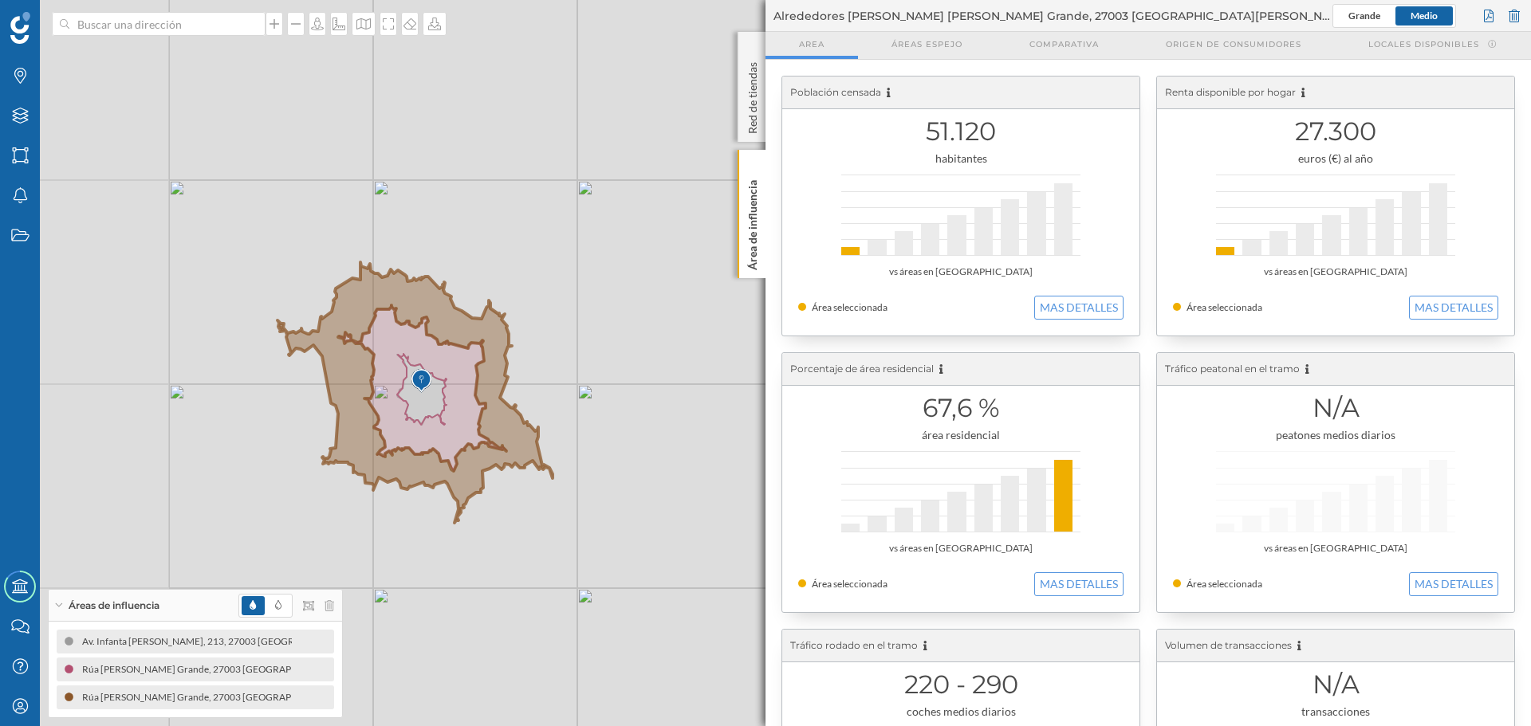
drag, startPoint x: 441, startPoint y: 447, endPoint x: 643, endPoint y: 545, distance: 224.3
click at [665, 554] on div "© Mapbox © OpenStreetMap Improve this map" at bounding box center [765, 363] width 1531 height 726
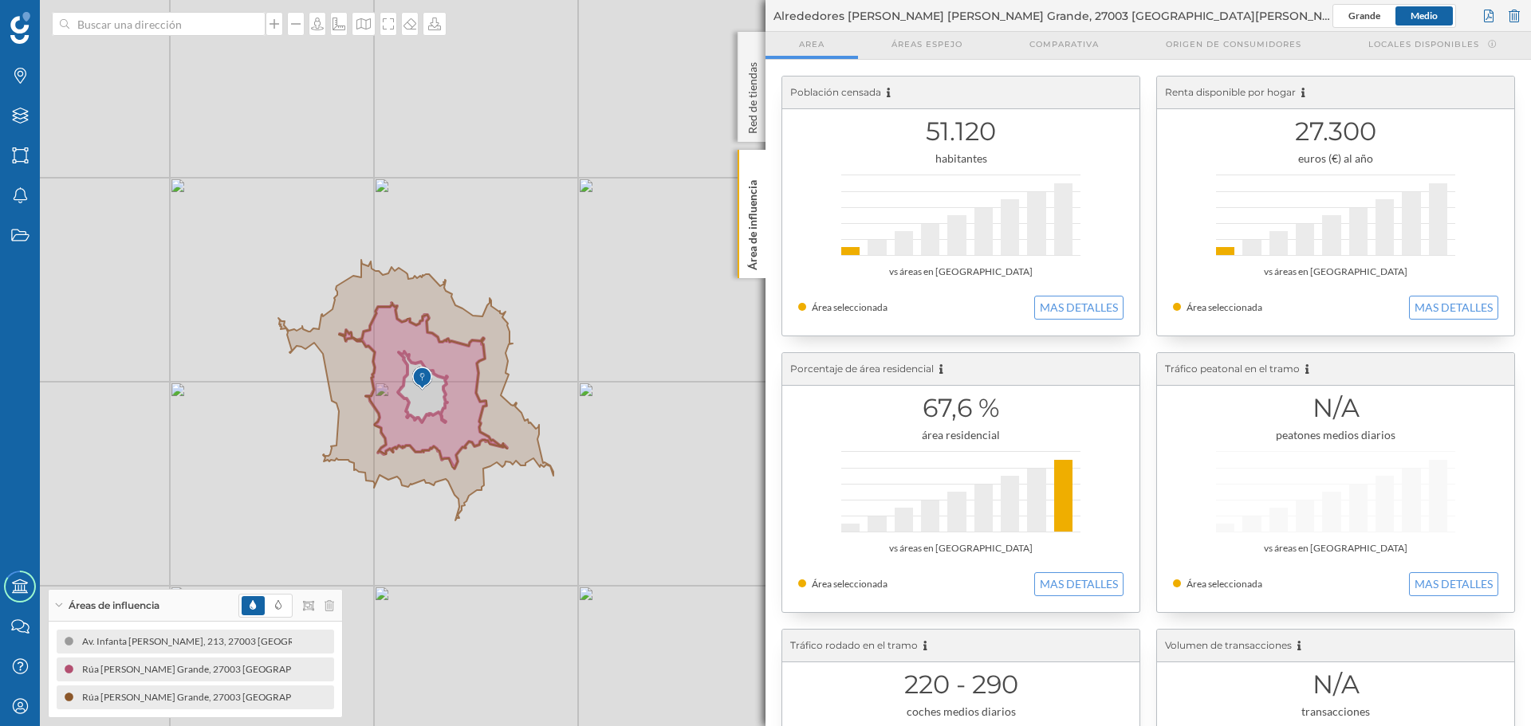
click at [427, 389] on img at bounding box center [422, 379] width 20 height 32
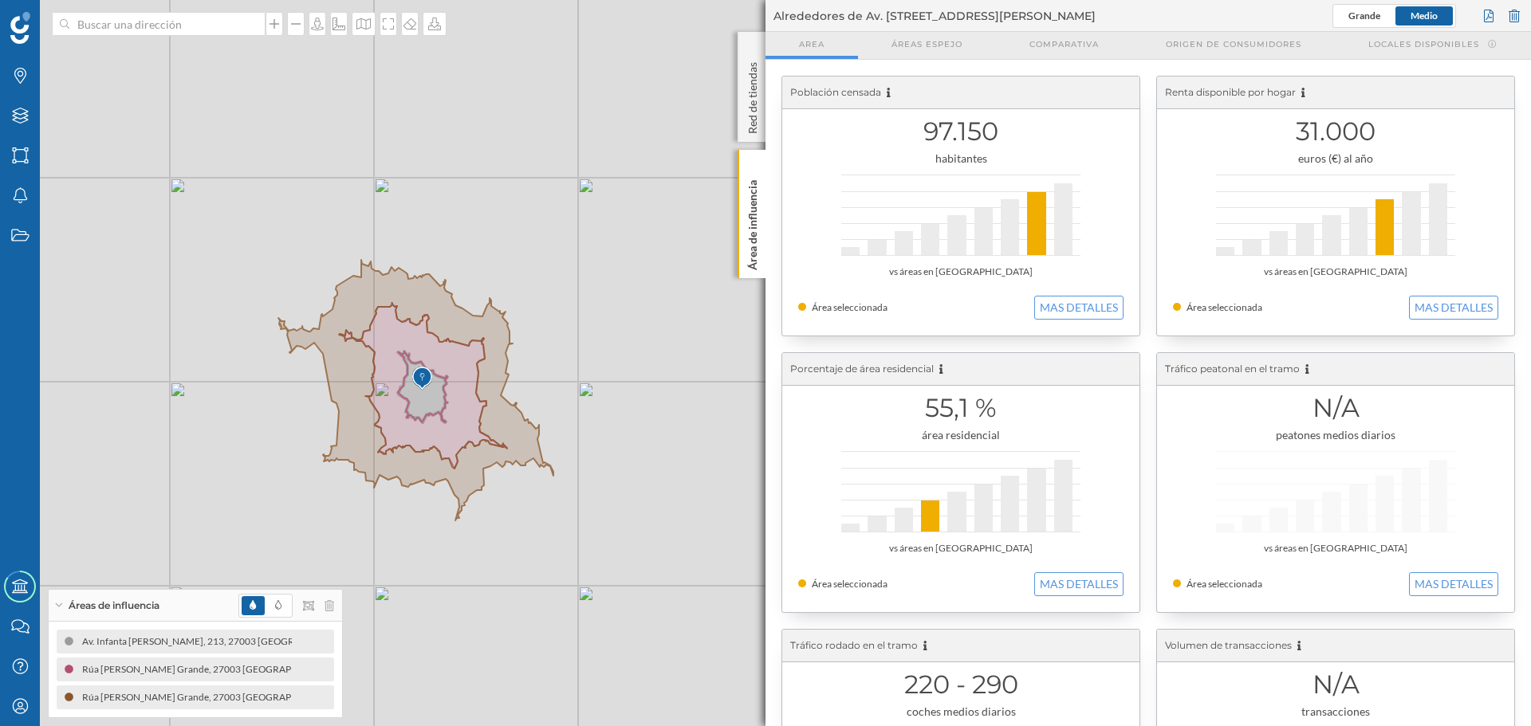
click at [623, 376] on div "© Mapbox © OpenStreetMap Improve this map" at bounding box center [765, 363] width 1531 height 726
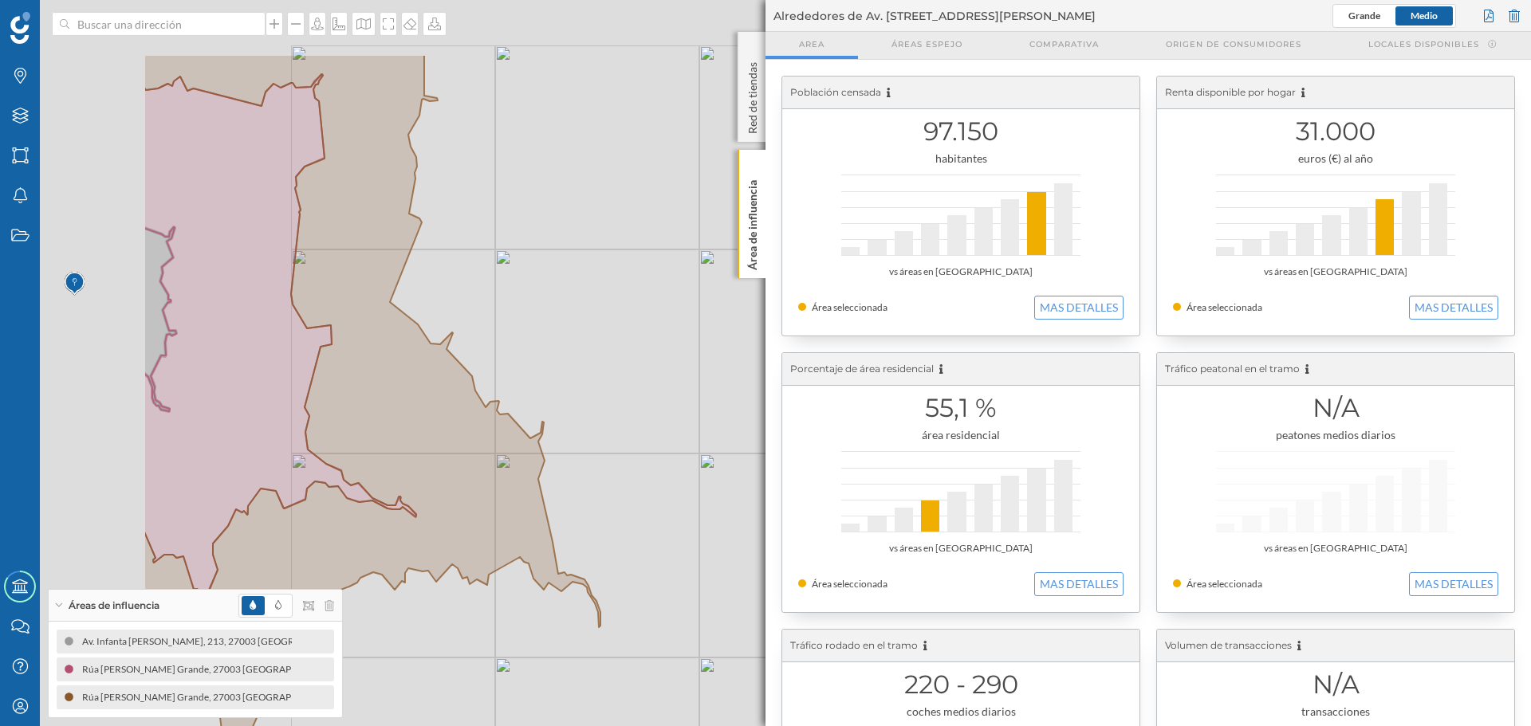
drag, startPoint x: 441, startPoint y: 433, endPoint x: 763, endPoint y: 538, distance: 338.9
click at [761, 547] on div "© Mapbox © OpenStreetMap Improve this map" at bounding box center [765, 363] width 1531 height 726
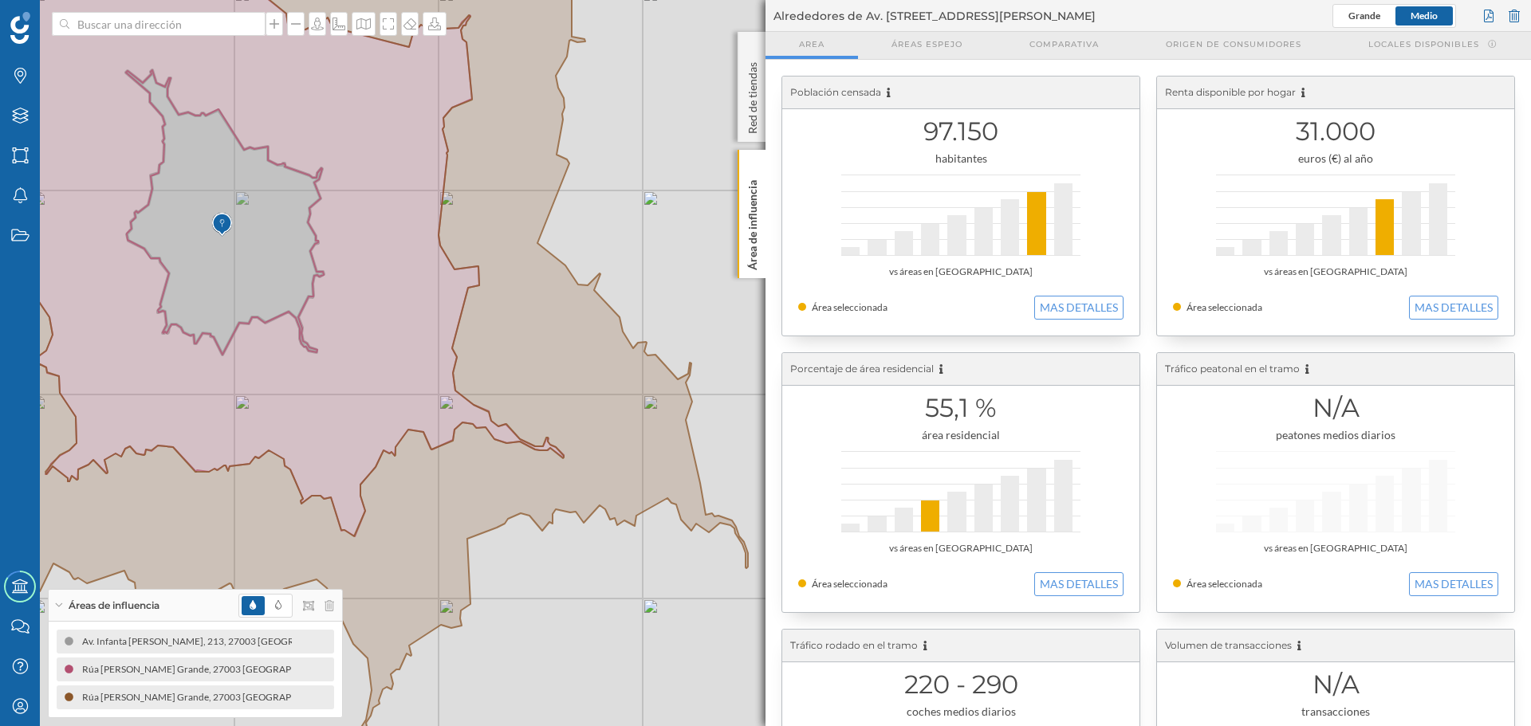
drag, startPoint x: 651, startPoint y: 438, endPoint x: 773, endPoint y: 397, distance: 127.8
click at [770, 399] on div "Marcas Capas Áreas Notificaciones Estados Academy Contacta con nosotros Centro …" at bounding box center [765, 363] width 1531 height 726
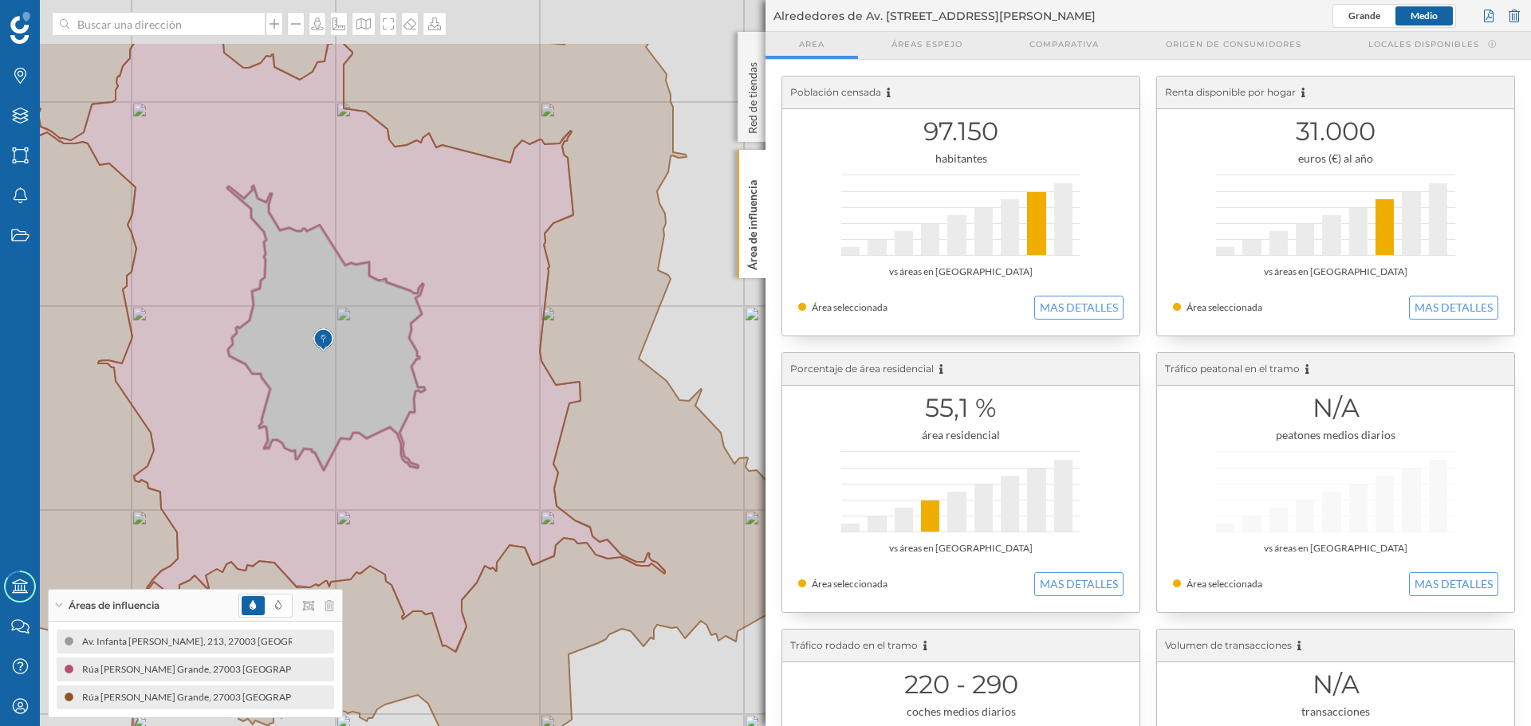
drag, startPoint x: 671, startPoint y: 181, endPoint x: 770, endPoint y: 297, distance: 153.3
click at [770, 297] on div "Marcas Capas Áreas Notificaciones Estados Academy Contacta con nosotros Centro …" at bounding box center [765, 363] width 1531 height 726
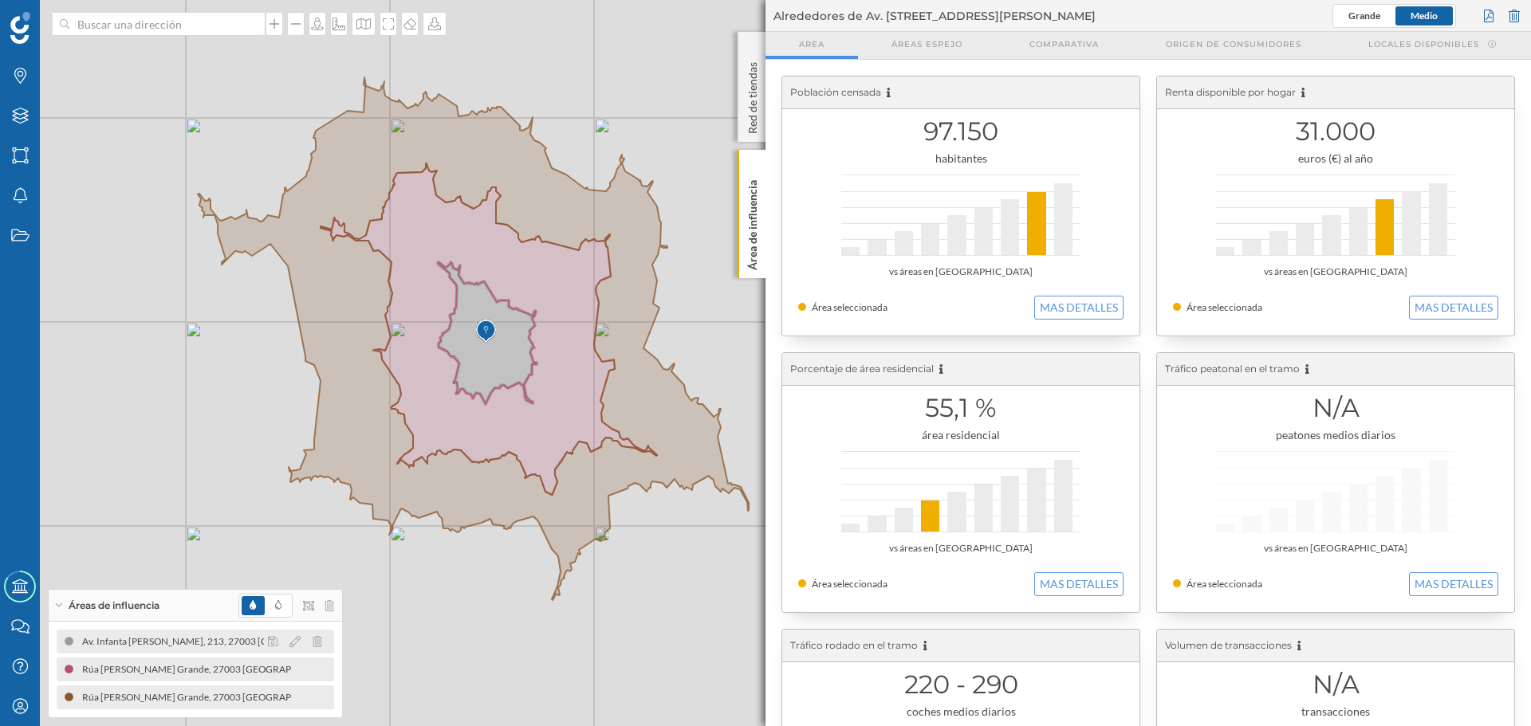
click at [195, 636] on div "Av. Infanta [PERSON_NAME], 213, 27003 [GEOGRAPHIC_DATA], [GEOGRAPHIC_DATA] (10 …" at bounding box center [311, 642] width 476 height 16
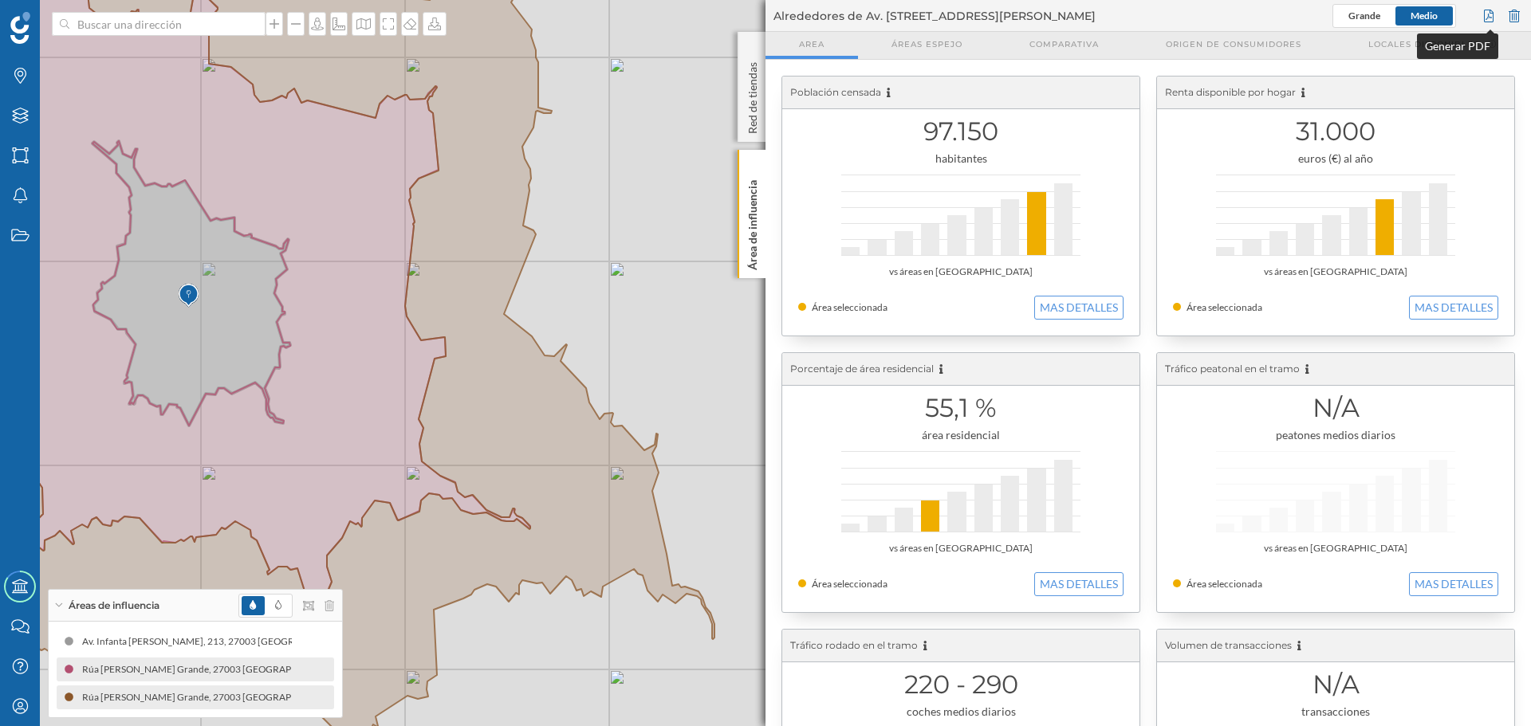
click at [1491, 15] on div at bounding box center [1489, 16] width 18 height 24
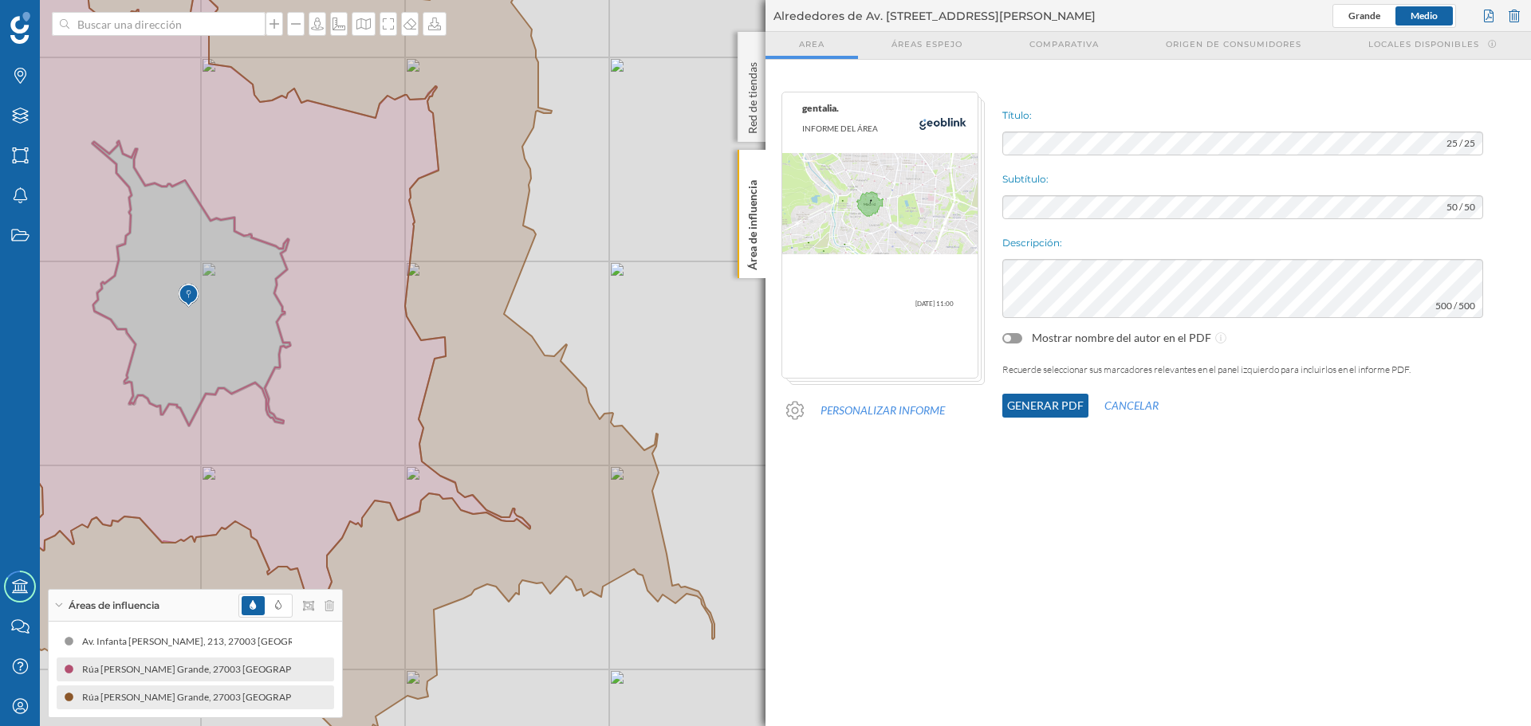
click at [1053, 407] on button "Generar PDF" at bounding box center [1045, 406] width 86 height 24
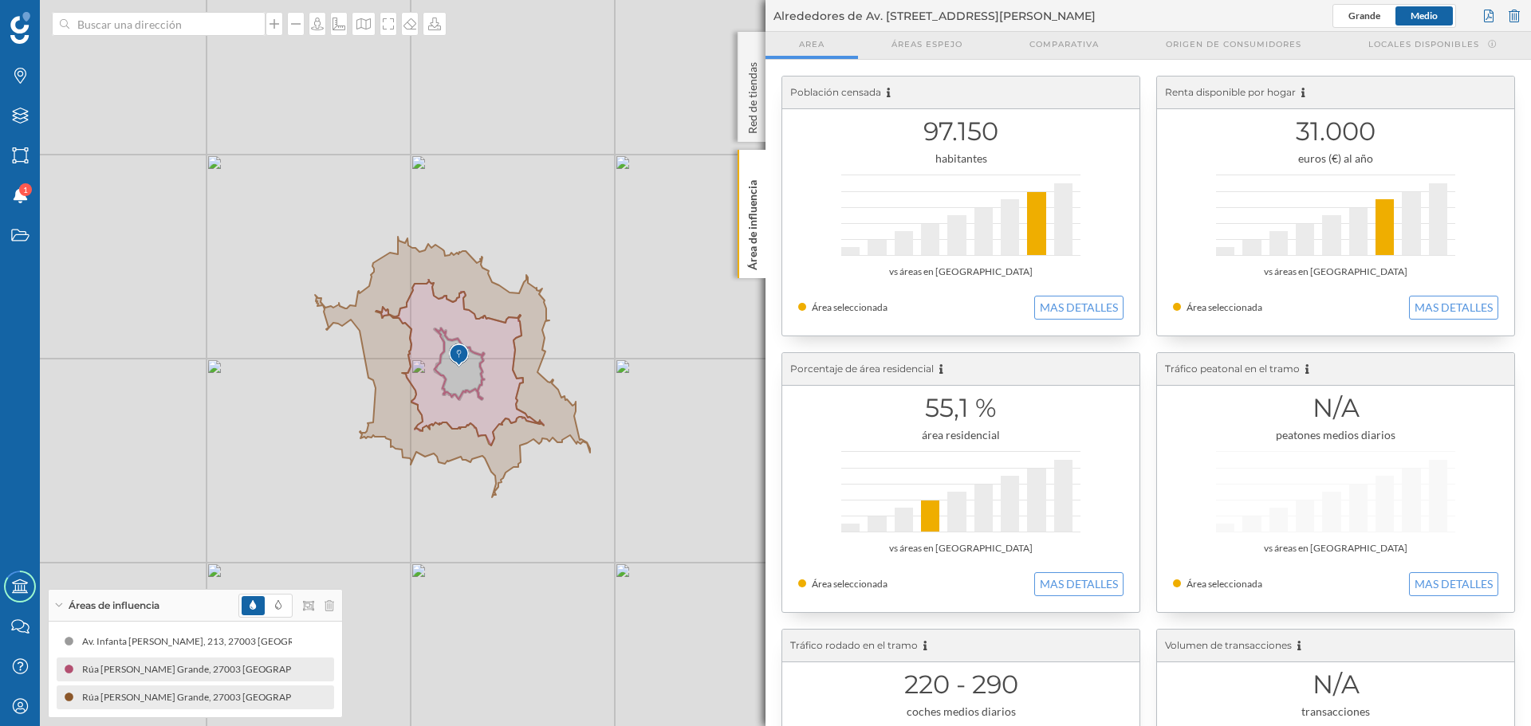
drag, startPoint x: 687, startPoint y: 356, endPoint x: 597, endPoint y: 317, distance: 98.2
click at [597, 317] on div "© Mapbox © OpenStreetMap Improve this map" at bounding box center [765, 363] width 1531 height 726
click at [1054, 311] on button "MAS DETALLES" at bounding box center [1078, 308] width 89 height 24
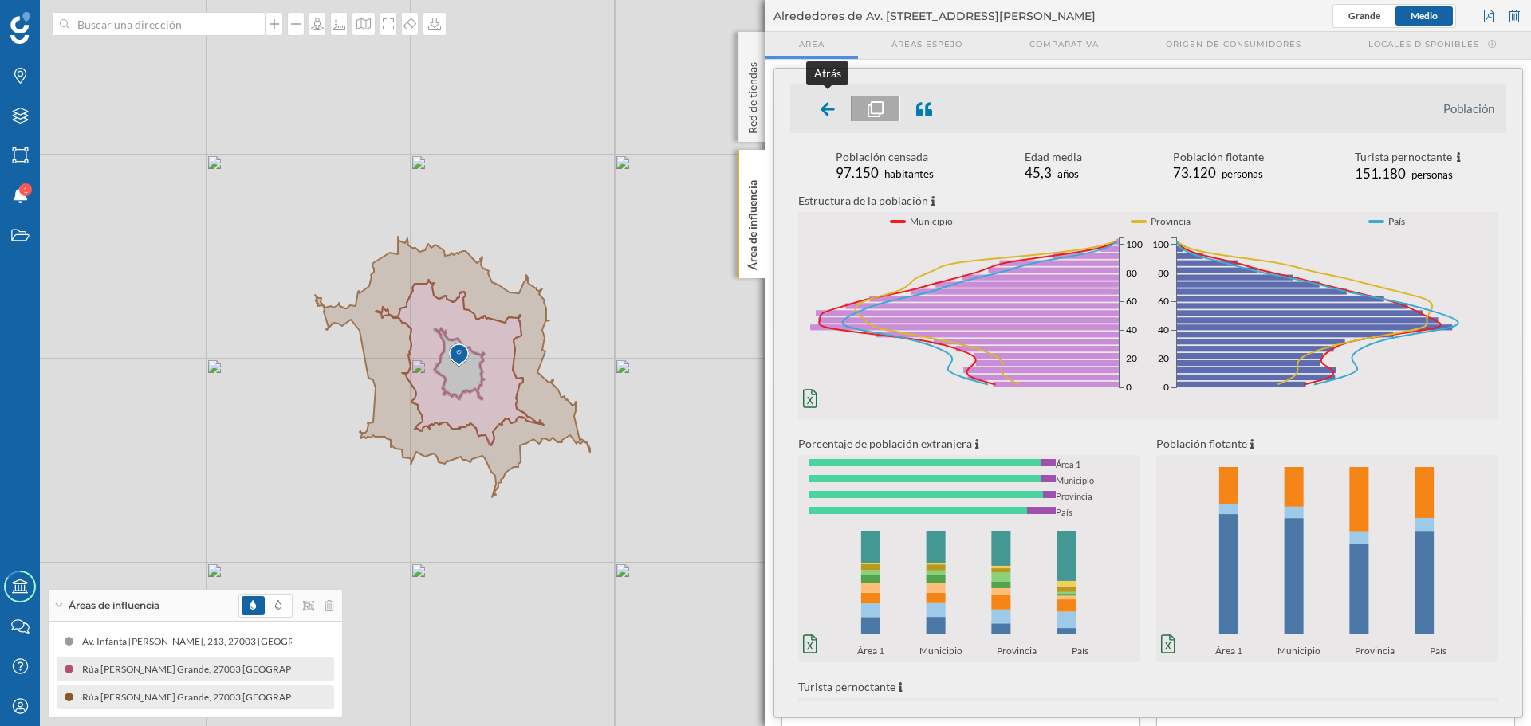
click at [824, 113] on icon at bounding box center [827, 109] width 14 height 16
